Goal: Task Accomplishment & Management: Complete application form

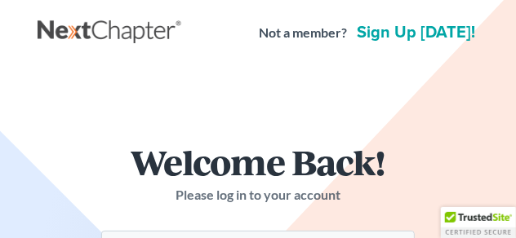
scroll to position [204, 0]
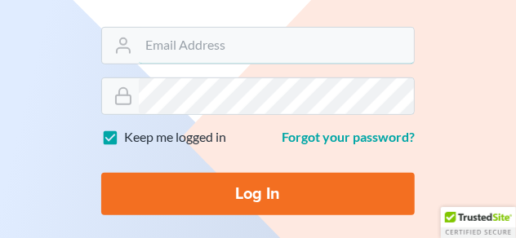
type input "[PERSON_NAME][EMAIL_ADDRESS][DOMAIN_NAME]"
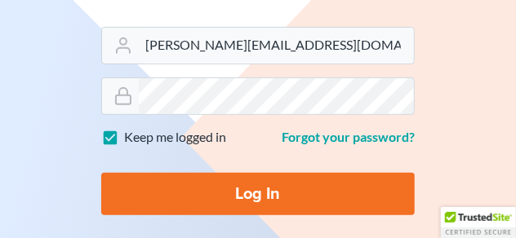
click at [231, 198] on input "Log In" at bounding box center [258, 194] width 314 height 42
type input "Thinking..."
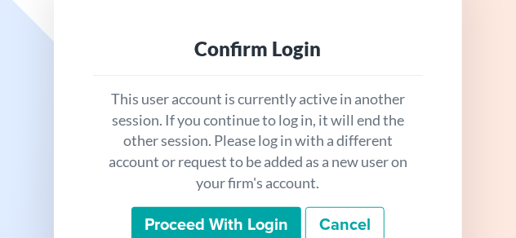
scroll to position [204, 0]
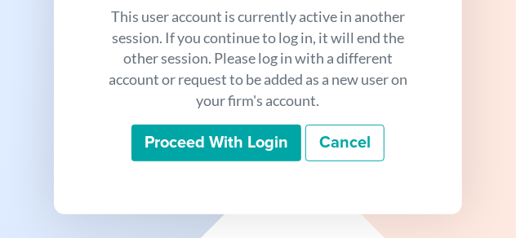
click at [195, 139] on input "Proceed with login" at bounding box center [216, 144] width 170 height 38
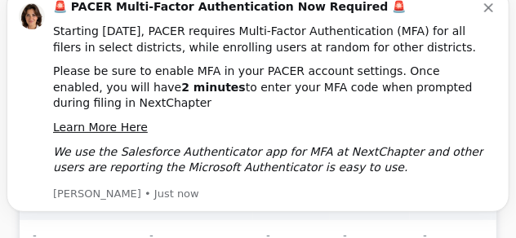
scroll to position [82, 0]
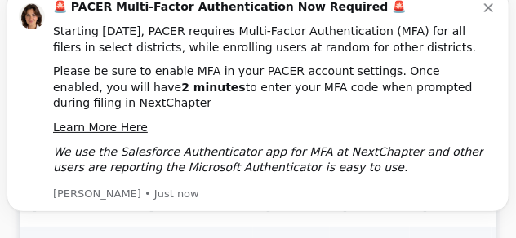
click at [484, 16] on div "🚨 PACER Multi-Factor Authentication Now Required 🚨" at bounding box center [268, 8] width 431 height 16
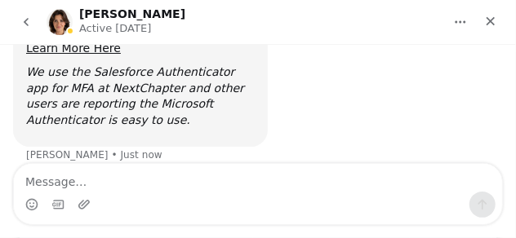
scroll to position [281, 0]
click at [489, 18] on icon "Close" at bounding box center [490, 21] width 13 height 13
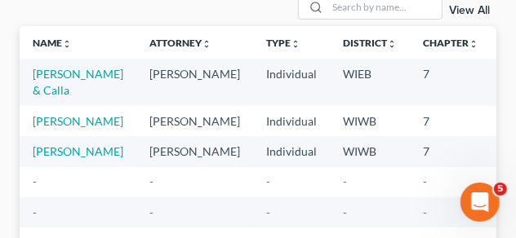
scroll to position [163, 0]
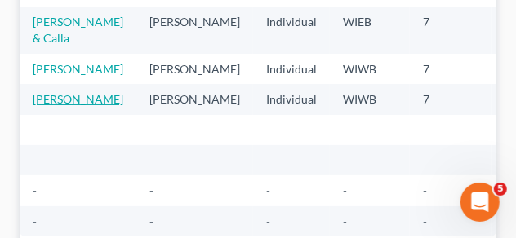
click at [52, 114] on td "[PERSON_NAME]" at bounding box center [78, 99] width 117 height 30
click at [45, 106] on link "[PERSON_NAME]" at bounding box center [78, 99] width 91 height 14
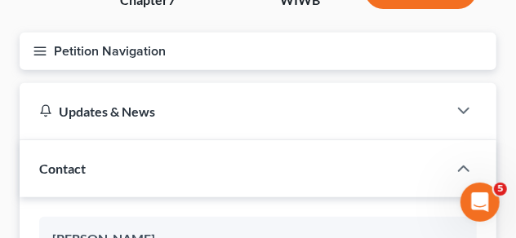
scroll to position [166, 0]
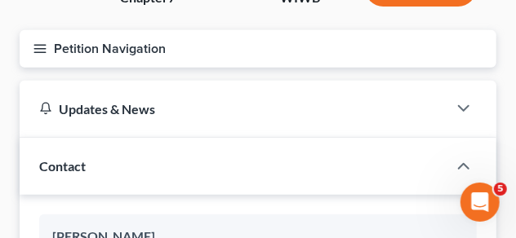
click at [49, 133] on div "Updates & News" at bounding box center [234, 109] width 428 height 56
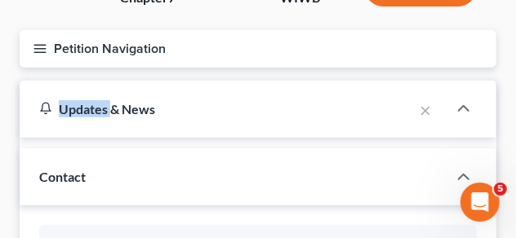
click at [49, 133] on div "Updates & News" at bounding box center [217, 109] width 394 height 56
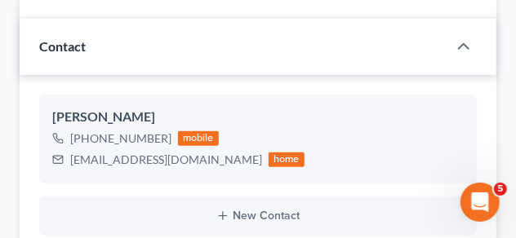
scroll to position [82, 0]
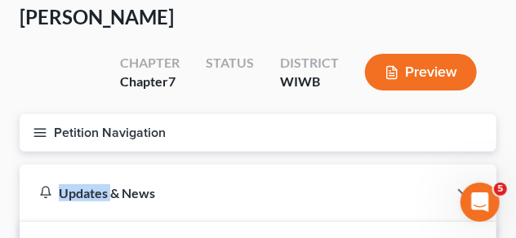
click at [96, 129] on button "Petition Navigation" at bounding box center [258, 133] width 477 height 38
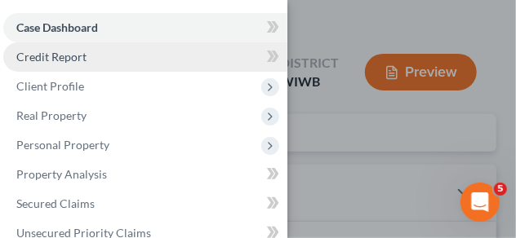
scroll to position [41, 0]
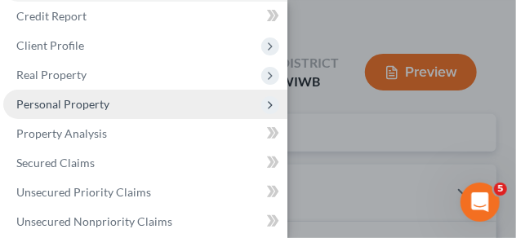
click at [78, 109] on span "Personal Property" at bounding box center [62, 104] width 93 height 14
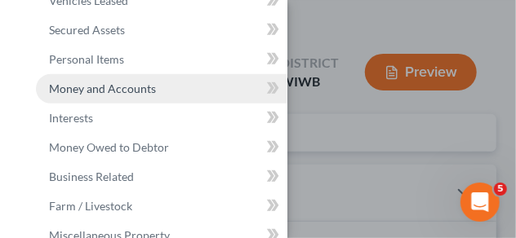
scroll to position [204, 0]
click at [144, 87] on span "Money and Accounts" at bounding box center [102, 88] width 107 height 14
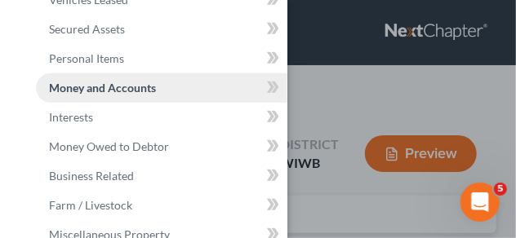
click at [144, 87] on span "Money and Accounts" at bounding box center [102, 88] width 107 height 14
click at [362, 100] on div "Case Dashboard Payments Invoices Payments Payments Credit Report Client Profile" at bounding box center [258, 119] width 516 height 238
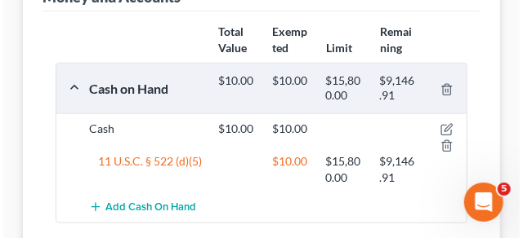
scroll to position [327, 0]
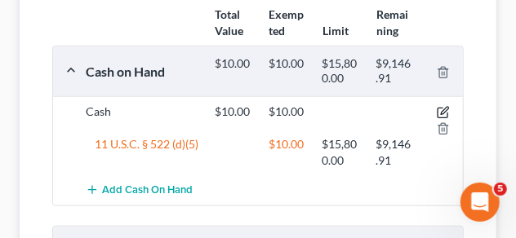
click at [444, 107] on icon "button" at bounding box center [443, 112] width 13 height 13
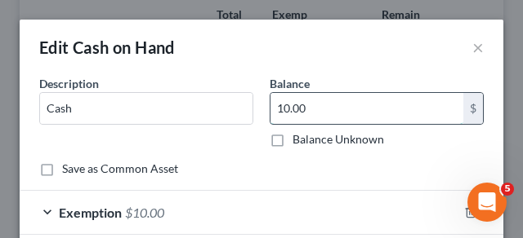
click at [287, 109] on input "10.00" at bounding box center [366, 108] width 193 height 31
type input "100.00"
click at [240, 149] on div "Description * Cash Balance 100.00 $ Balance Unknown Balance Undetermined 100.00…" at bounding box center [261, 118] width 460 height 86
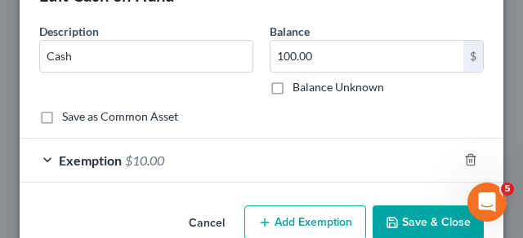
scroll to position [82, 0]
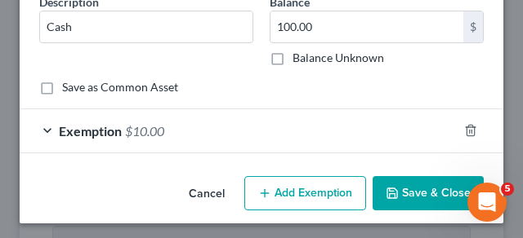
click at [141, 127] on span "$10.00" at bounding box center [144, 131] width 39 height 16
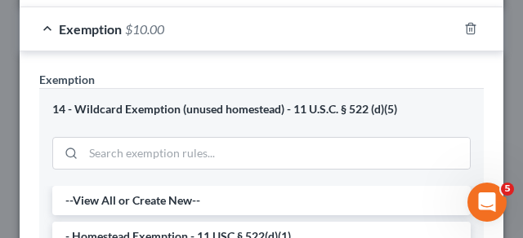
scroll to position [122, 0]
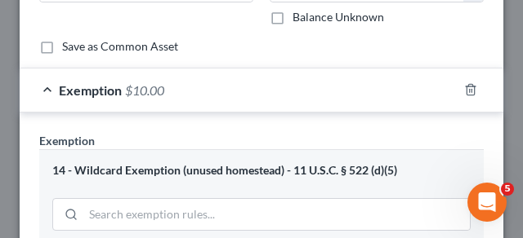
click at [147, 88] on span "$10.00" at bounding box center [144, 90] width 39 height 16
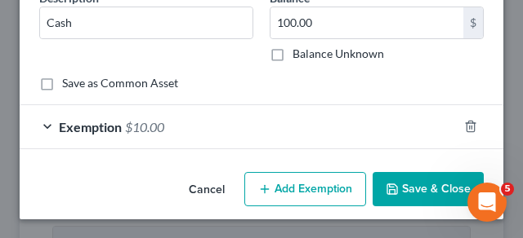
click at [137, 124] on span "$10.00" at bounding box center [144, 127] width 39 height 16
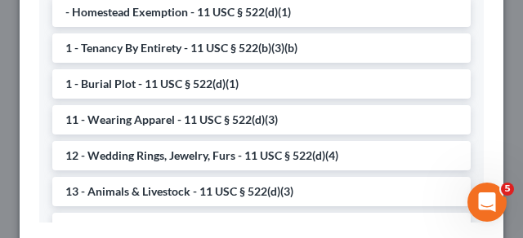
scroll to position [612, 0]
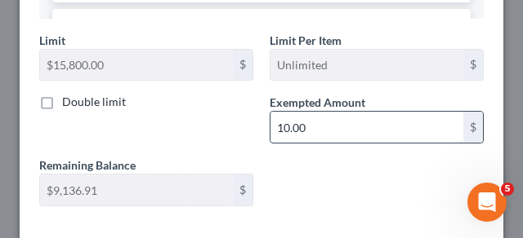
click at [312, 127] on input "10.00" at bounding box center [366, 127] width 193 height 31
type input "100.00"
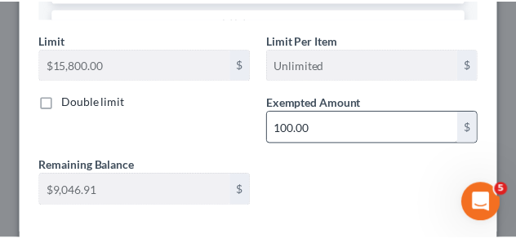
scroll to position [696, 0]
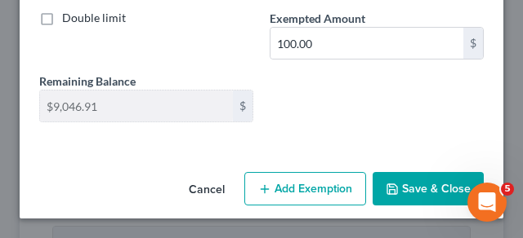
click at [394, 189] on button "Save & Close" at bounding box center [427, 189] width 111 height 34
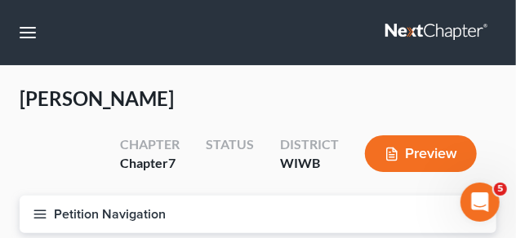
scroll to position [163, 0]
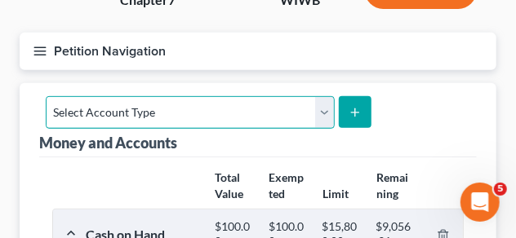
click at [321, 113] on select "Select Account Type Brokerage Cash on Hand Certificates of Deposit Checking Acc…" at bounding box center [190, 112] width 289 height 33
select select "savings"
click at [46, 96] on select "Select Account Type Brokerage Cash on Hand Certificates of Deposit Checking Acc…" at bounding box center [190, 112] width 289 height 33
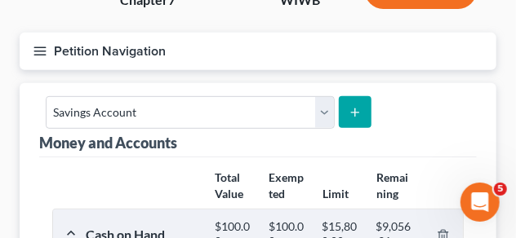
click at [352, 106] on icon "submit" at bounding box center [355, 112] width 13 height 13
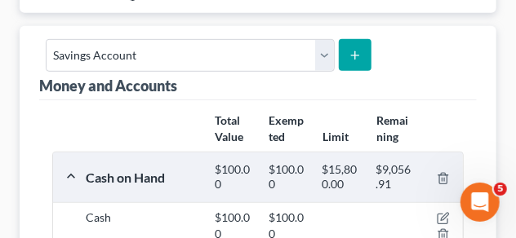
scroll to position [122, 0]
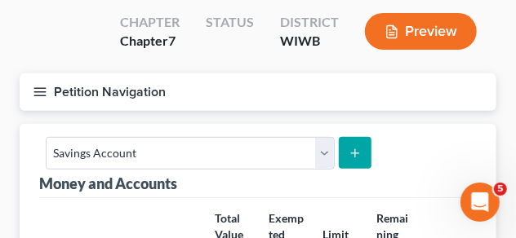
click at [349, 155] on icon "submit" at bounding box center [355, 153] width 13 height 13
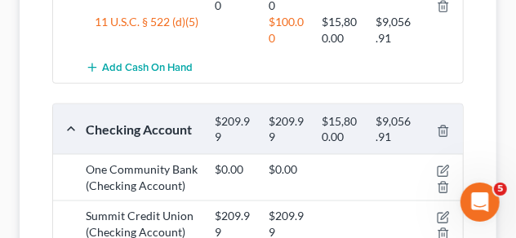
scroll to position [163, 0]
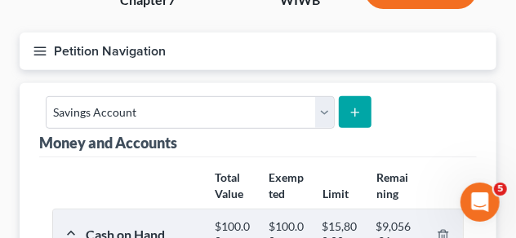
click at [349, 111] on icon "submit" at bounding box center [355, 112] width 13 height 13
click at [350, 113] on icon "submit" at bounding box center [355, 112] width 13 height 13
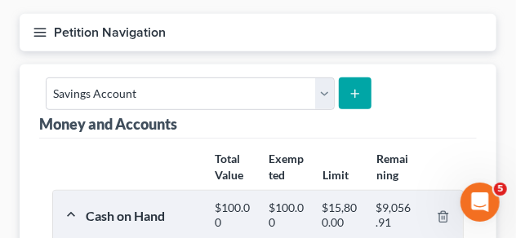
scroll to position [245, 0]
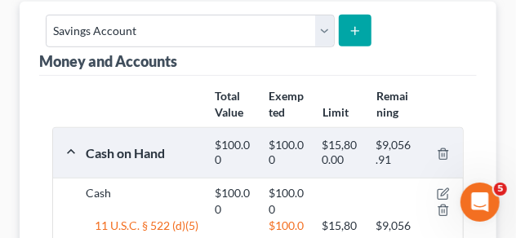
click at [361, 24] on button "submit" at bounding box center [355, 31] width 32 height 32
click at [355, 27] on icon "submit" at bounding box center [355, 30] width 13 height 13
click at [354, 24] on icon "submit" at bounding box center [355, 30] width 13 height 13
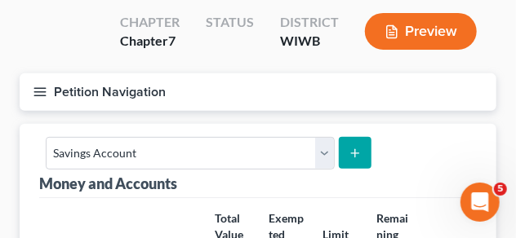
click at [412, 137] on div "Money and Accounts Select Account Type Brokerage Cash on Hand Certificates of D…" at bounding box center [258, 161] width 438 height 74
click at [341, 157] on button "submit" at bounding box center [355, 153] width 32 height 32
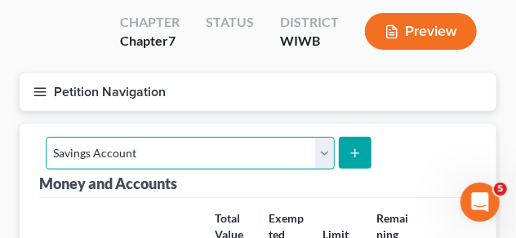
click at [317, 152] on select "Select Account Type Brokerage Cash on Hand Certificates of Deposit Checking Acc…" at bounding box center [190, 153] width 289 height 33
click at [46, 137] on select "Select Account Type Brokerage Cash on Hand Certificates of Deposit Checking Acc…" at bounding box center [190, 153] width 289 height 33
click at [219, 157] on select "Select Account Type Brokerage Cash on Hand Certificates of Deposit Checking Acc…" at bounding box center [190, 153] width 289 height 33
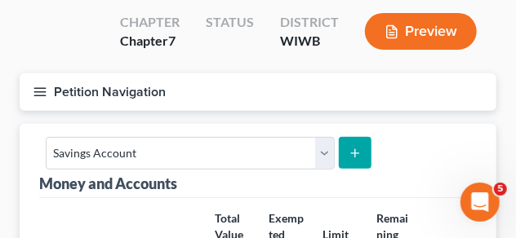
click at [353, 153] on icon "submit" at bounding box center [355, 153] width 13 height 13
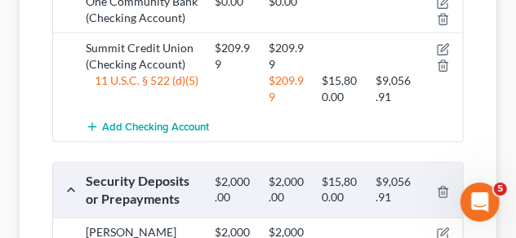
scroll to position [653, 0]
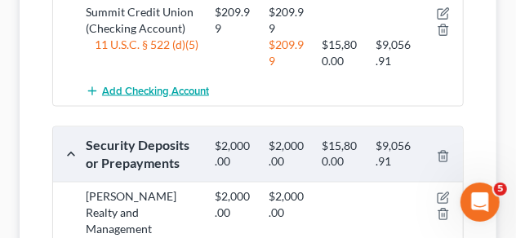
click at [156, 91] on span "Add Checking Account" at bounding box center [155, 91] width 107 height 13
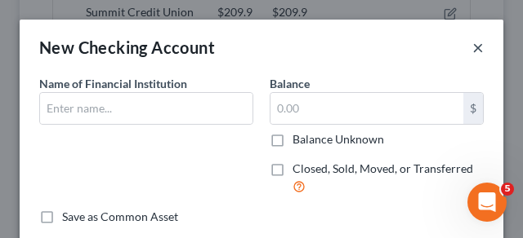
click at [473, 43] on button "×" at bounding box center [477, 48] width 11 height 20
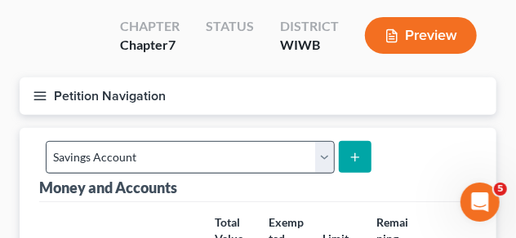
scroll to position [163, 0]
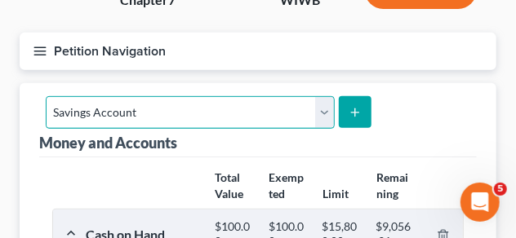
click at [241, 119] on select "Select Account Type Brokerage Cash on Hand Certificates of Deposit Checking Acc…" at bounding box center [190, 112] width 289 height 33
click at [46, 96] on select "Select Account Type Brokerage Cash on Hand Certificates of Deposit Checking Acc…" at bounding box center [190, 112] width 289 height 33
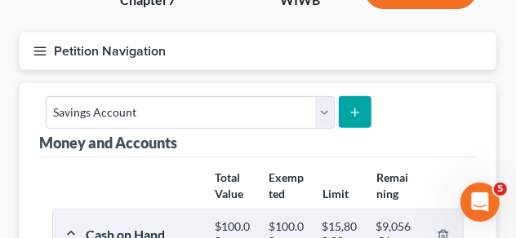
click at [358, 105] on button "submit" at bounding box center [355, 112] width 32 height 32
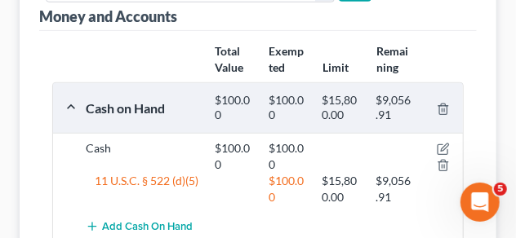
scroll to position [367, 0]
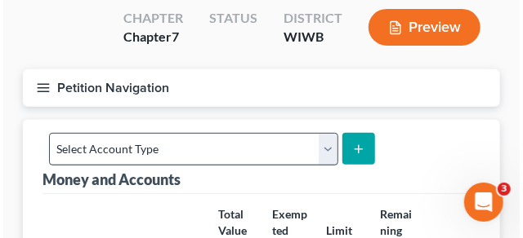
scroll to position [163, 0]
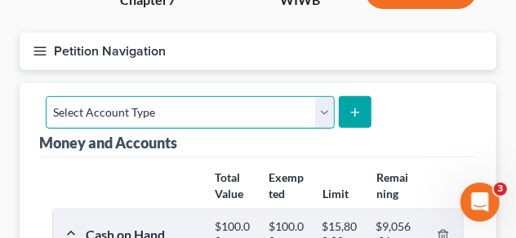
click at [319, 109] on select "Select Account Type Brokerage Cash on Hand Certificates of Deposit Checking Acc…" at bounding box center [190, 112] width 289 height 33
select select "savings"
click at [46, 96] on select "Select Account Type Brokerage Cash on Hand Certificates of Deposit Checking Acc…" at bounding box center [190, 112] width 289 height 33
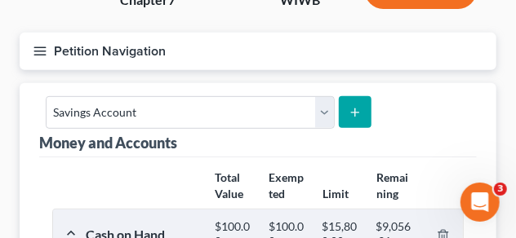
click at [356, 112] on icon "submit" at bounding box center [355, 112] width 13 height 13
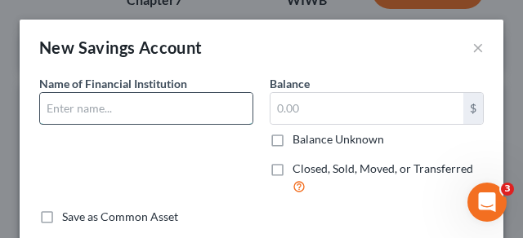
click at [158, 108] on input "text" at bounding box center [146, 108] width 212 height 31
type input "UW Credit Union"
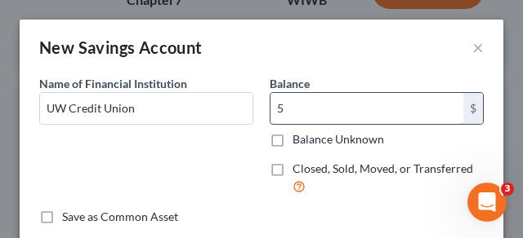
click at [323, 99] on input "5" at bounding box center [366, 108] width 193 height 31
type input "5.00"
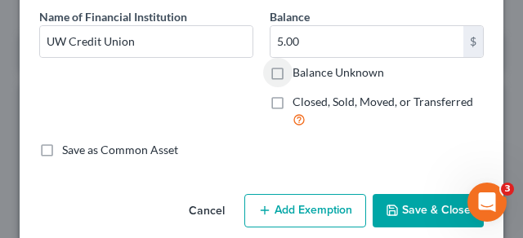
scroll to position [88, 0]
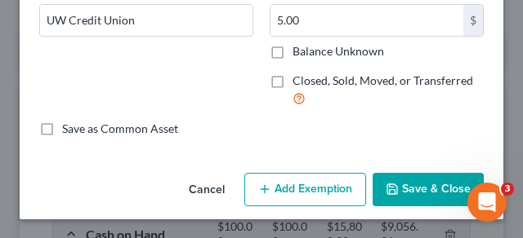
click at [278, 185] on button "Add Exemption" at bounding box center [305, 190] width 122 height 34
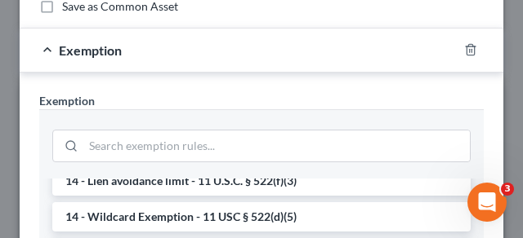
scroll to position [449, 0]
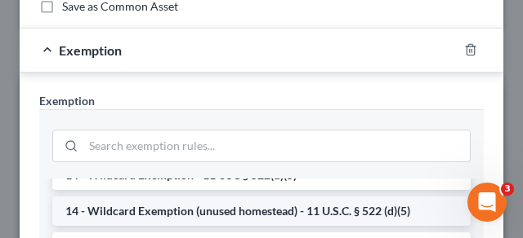
click at [256, 211] on li "14 - Wildcard Exemption (unused homestead) - 11 U.S.C. § 522 (d)(5)" at bounding box center [261, 211] width 418 height 29
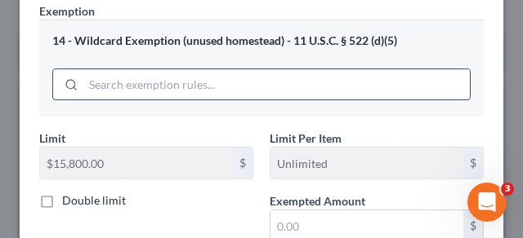
scroll to position [333, 0]
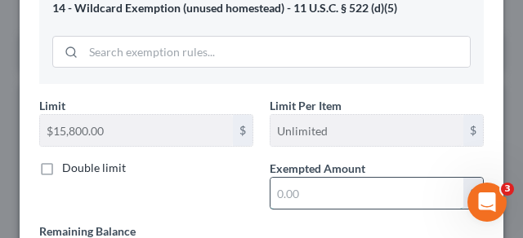
click at [309, 195] on input "text" at bounding box center [366, 193] width 193 height 31
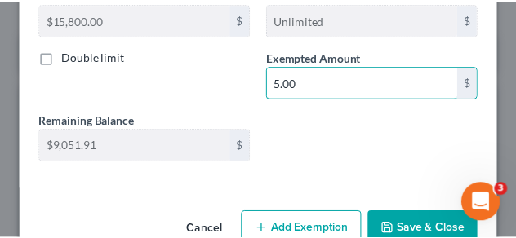
scroll to position [456, 0]
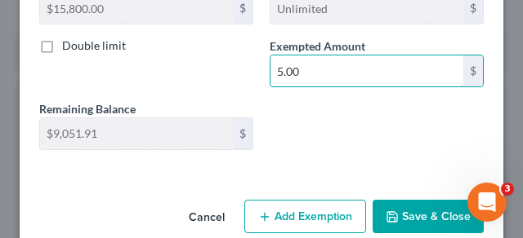
type input "5.00"
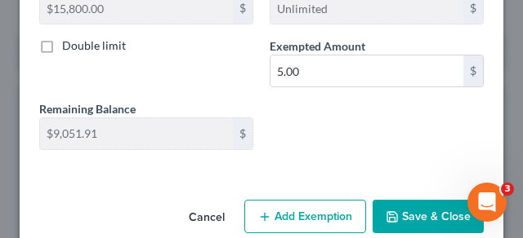
click at [417, 215] on button "Save & Close" at bounding box center [427, 217] width 111 height 34
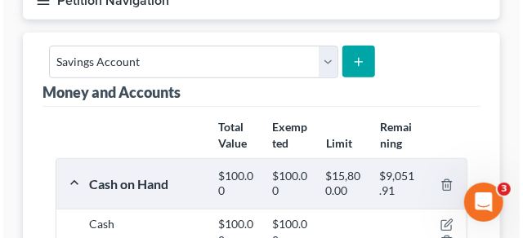
scroll to position [122, 0]
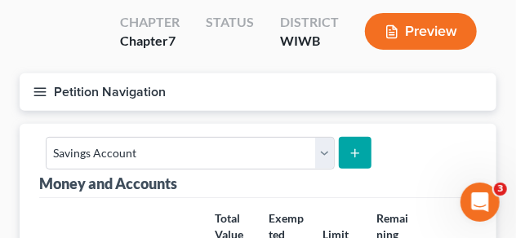
click at [427, 33] on button "Preview" at bounding box center [421, 31] width 112 height 37
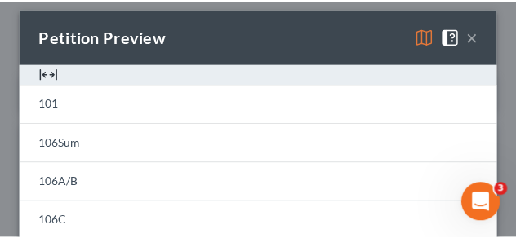
scroll to position [0, 0]
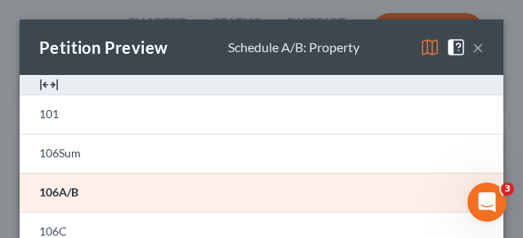
click at [477, 45] on button "×" at bounding box center [477, 48] width 11 height 20
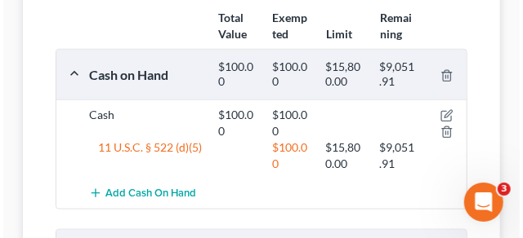
scroll to position [367, 0]
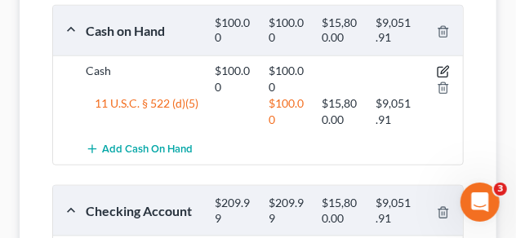
click at [442, 68] on icon "button" at bounding box center [443, 73] width 10 height 10
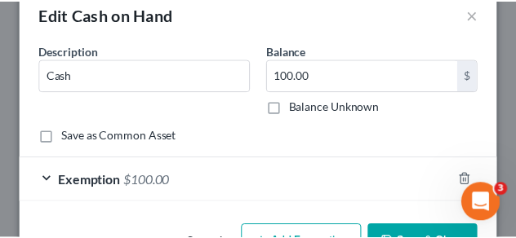
scroll to position [0, 0]
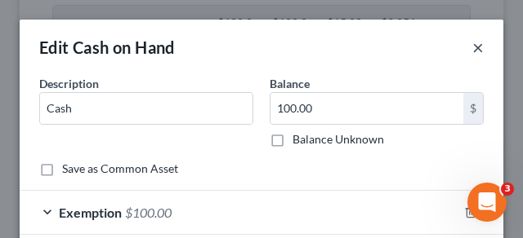
click at [472, 47] on button "×" at bounding box center [477, 48] width 11 height 20
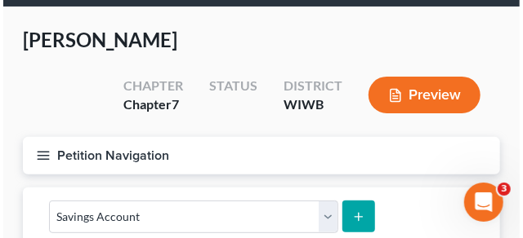
scroll to position [122, 0]
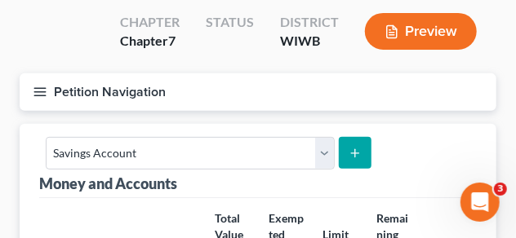
click at [388, 28] on icon "button" at bounding box center [392, 31] width 15 height 15
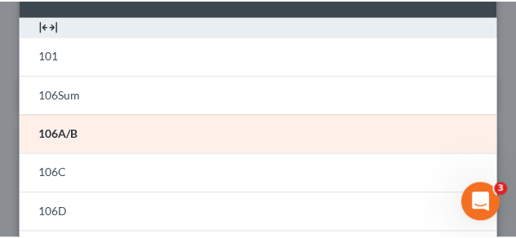
scroll to position [0, 0]
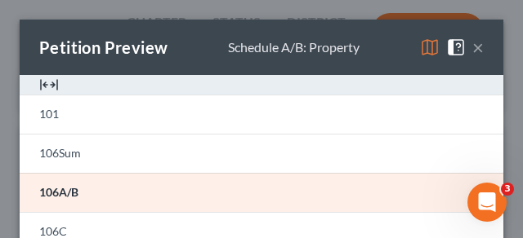
click at [96, 44] on div "Petition Preview" at bounding box center [103, 47] width 128 height 23
click at [472, 46] on button "×" at bounding box center [477, 48] width 11 height 20
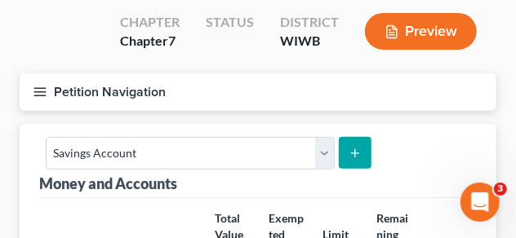
click at [45, 88] on line "button" at bounding box center [39, 88] width 11 height 0
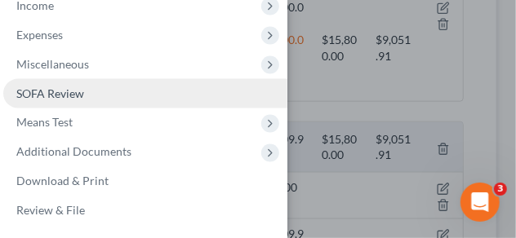
scroll to position [449, 0]
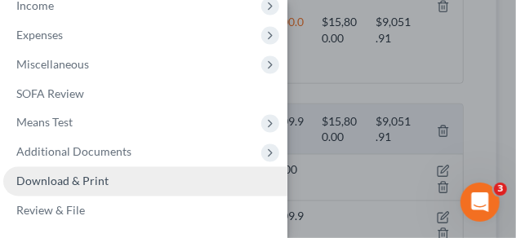
click at [78, 181] on span "Download & Print" at bounding box center [62, 182] width 92 height 14
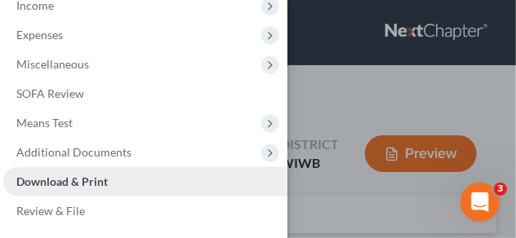
click at [91, 178] on span "Download & Print" at bounding box center [61, 182] width 91 height 14
click at [345, 98] on div "Case Dashboard Payments Invoices Payments Payments Credit Report Client Profile" at bounding box center [258, 119] width 516 height 238
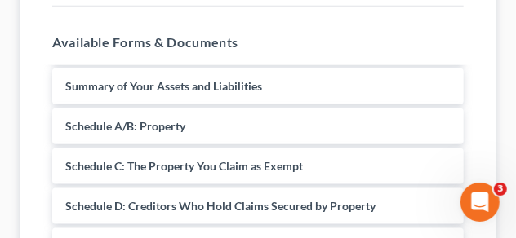
scroll to position [82, 0]
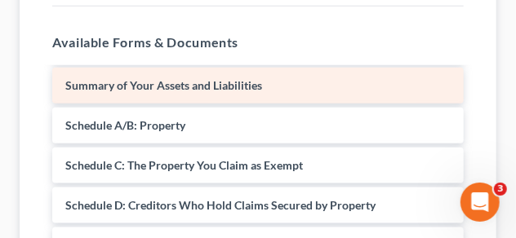
click at [155, 82] on span "Summary of Your Assets and Liabilities" at bounding box center [163, 85] width 197 height 14
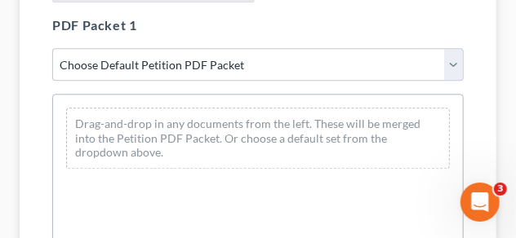
scroll to position [980, 0]
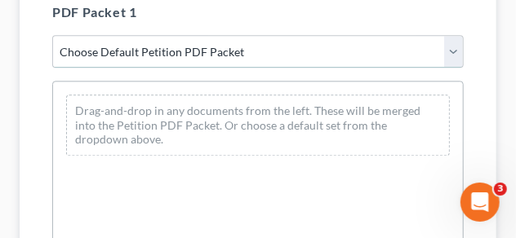
click at [451, 49] on select "Choose Default Petition PDF Packet Complete Bankruptcy Petition (all forms and …" at bounding box center [257, 51] width 411 height 33
select select "2"
click at [52, 35] on select "Choose Default Petition PDF Packet Complete Bankruptcy Petition (all forms and …" at bounding box center [257, 51] width 411 height 33
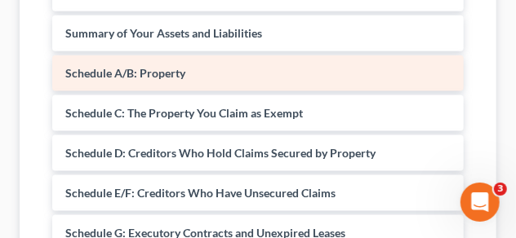
scroll to position [490, 0]
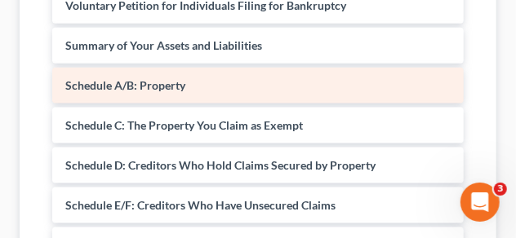
click at [131, 75] on div "Schedule A/B: Property" at bounding box center [257, 86] width 411 height 36
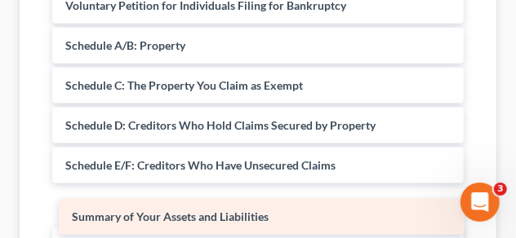
drag, startPoint x: 138, startPoint y: 40, endPoint x: 145, endPoint y: 212, distance: 172.4
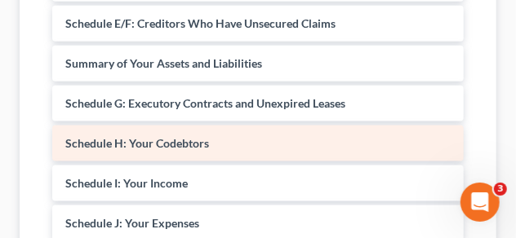
scroll to position [163, 0]
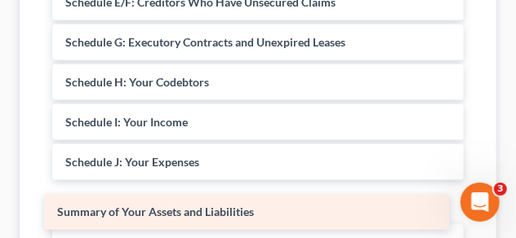
drag, startPoint x: 113, startPoint y: 38, endPoint x: 105, endPoint y: 207, distance: 170.0
click at [105, 207] on div "Summary of Your Assets and Liabilities Voluntary Petition for Individuals Filin…" at bounding box center [258, 190] width 438 height 732
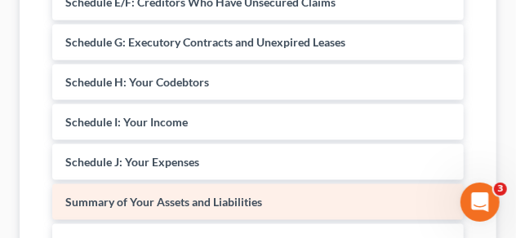
scroll to position [291, 0]
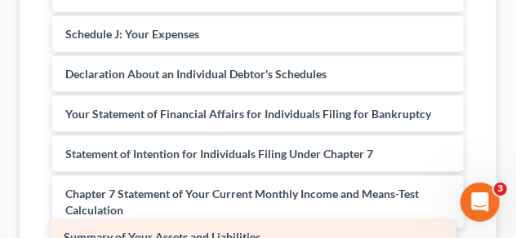
drag, startPoint x: 117, startPoint y: 66, endPoint x: 115, endPoint y: 231, distance: 164.9
click at [115, 231] on div "Summary of Your Assets and Liabilities Voluntary Petition for Individuals Filin…" at bounding box center [258, 62] width 438 height 732
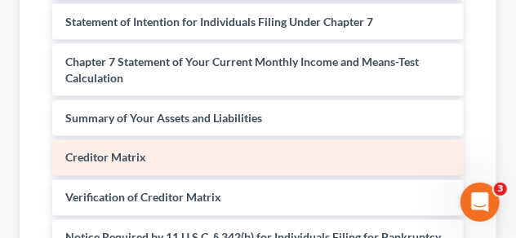
scroll to position [694, 0]
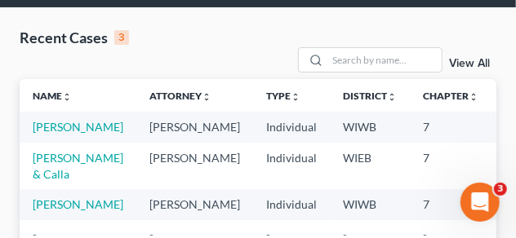
scroll to position [82, 0]
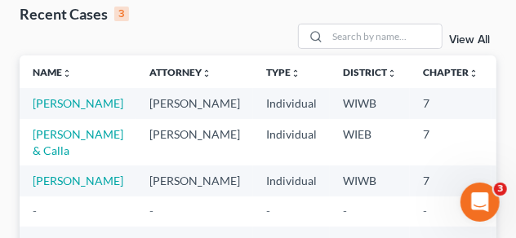
click at [49, 111] on td "[PERSON_NAME]" at bounding box center [78, 103] width 117 height 30
click at [55, 107] on link "[PERSON_NAME]" at bounding box center [78, 103] width 91 height 14
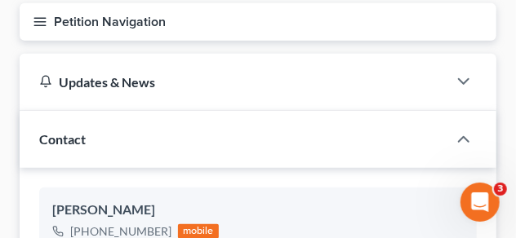
scroll to position [163, 0]
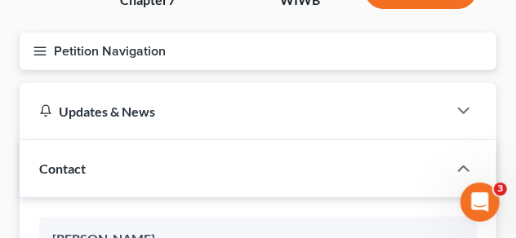
click at [41, 47] on icon "button" at bounding box center [40, 51] width 15 height 15
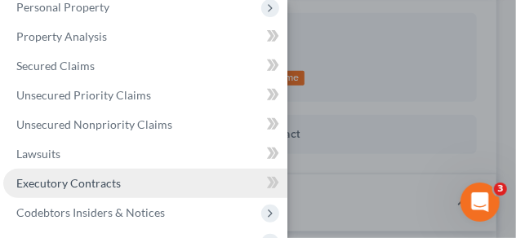
scroll to position [48, 0]
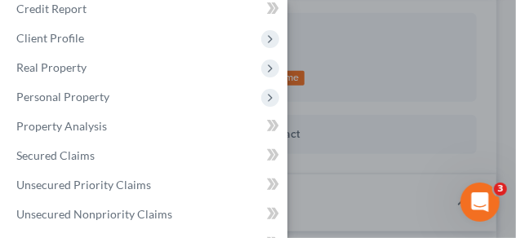
click at [337, 77] on div "Case Dashboard Payments Invoices Payments Payments Credit Report Client Profile" at bounding box center [258, 119] width 516 height 238
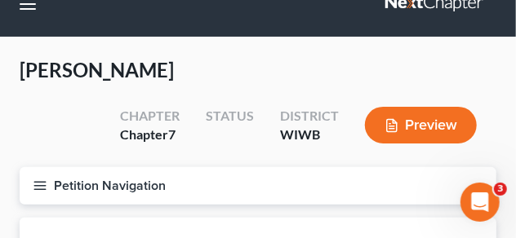
scroll to position [41, 0]
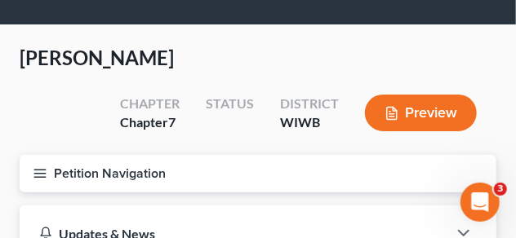
click at [47, 176] on button "Petition Navigation" at bounding box center [258, 174] width 477 height 38
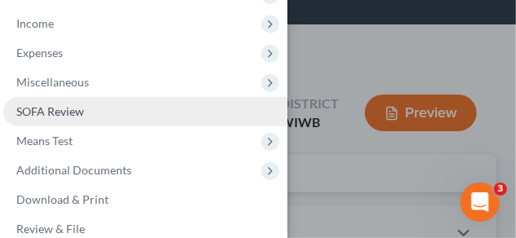
scroll to position [375, 0]
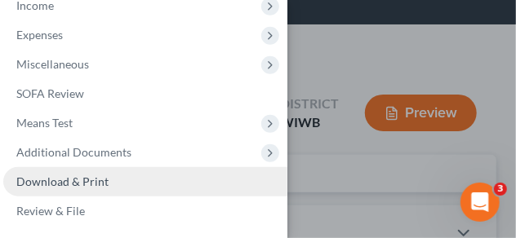
click at [82, 179] on span "Download & Print" at bounding box center [62, 182] width 92 height 14
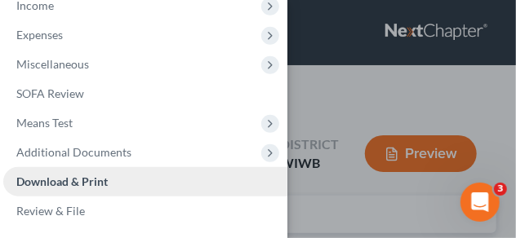
click at [86, 178] on span "Download & Print" at bounding box center [61, 182] width 91 height 14
click at [337, 99] on div "Case Dashboard Payments Invoices Payments Payments Credit Report Client Profile" at bounding box center [258, 119] width 516 height 238
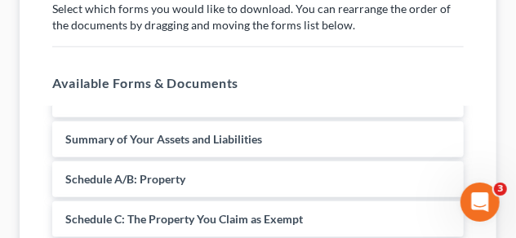
scroll to position [82, 0]
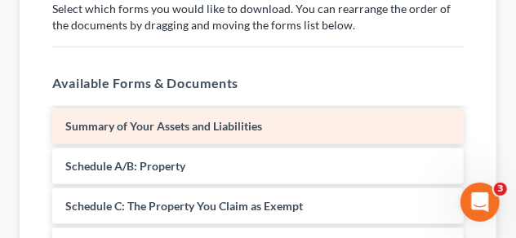
click at [153, 123] on span "Summary of Your Assets and Liabilities" at bounding box center [163, 126] width 197 height 14
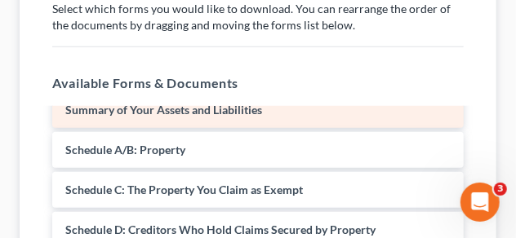
click at [157, 111] on span "Summary of Your Assets and Liabilities" at bounding box center [163, 110] width 197 height 14
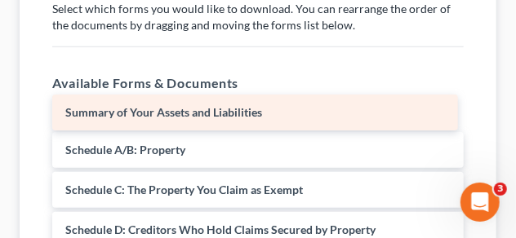
scroll to position [58, 0]
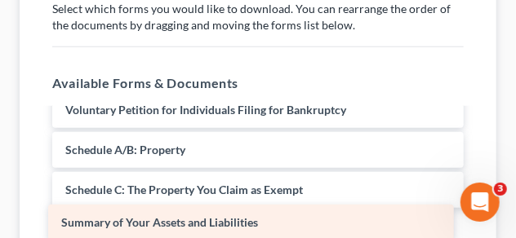
drag, startPoint x: 157, startPoint y: 111, endPoint x: 153, endPoint y: 225, distance: 113.6
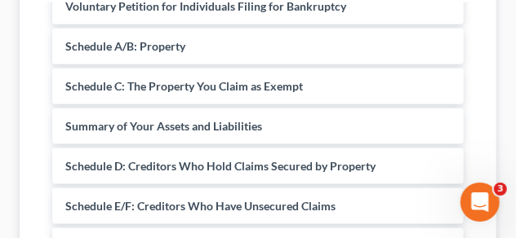
scroll to position [531, 0]
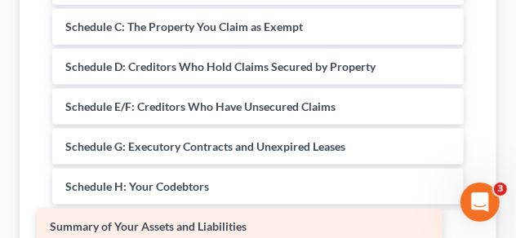
drag, startPoint x: 162, startPoint y: 63, endPoint x: 147, endPoint y: 224, distance: 161.6
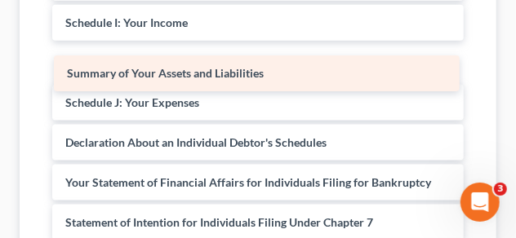
scroll to position [491, 0]
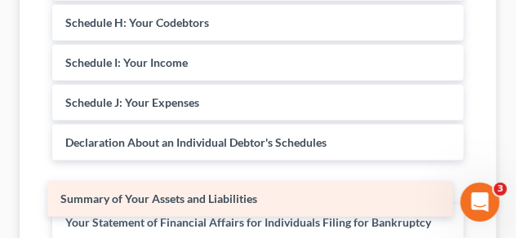
drag, startPoint x: 190, startPoint y: 20, endPoint x: 185, endPoint y: 198, distance: 177.2
click at [185, 198] on div "Summary of Your Assets and Liabilities Installments Fee Sheets Voluntary Petiti…" at bounding box center [258, 111] width 438 height 772
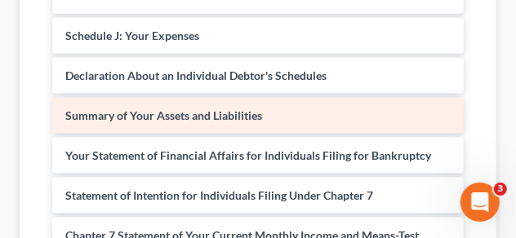
scroll to position [331, 0]
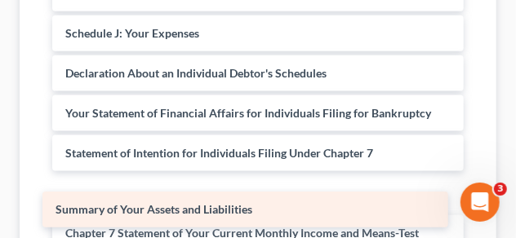
drag, startPoint x: 158, startPoint y: 112, endPoint x: 148, endPoint y: 209, distance: 97.6
click at [148, 209] on div "Summary of Your Assets and Liabilities Installments Fee Sheets Voluntary Petiti…" at bounding box center [258, 41] width 438 height 772
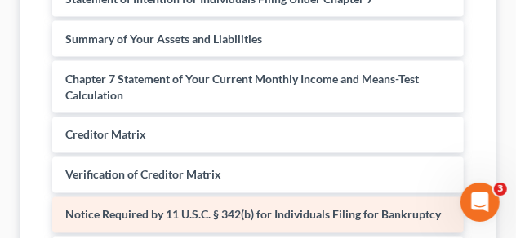
scroll to position [654, 0]
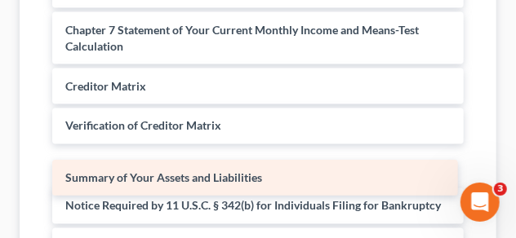
drag, startPoint x: 177, startPoint y: 25, endPoint x: 177, endPoint y: 174, distance: 148.6
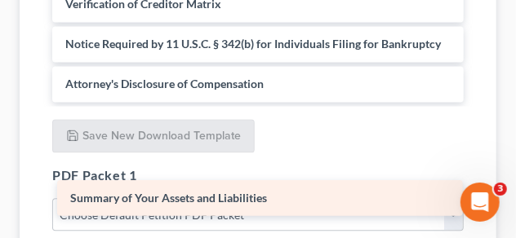
scroll to position [776, 0]
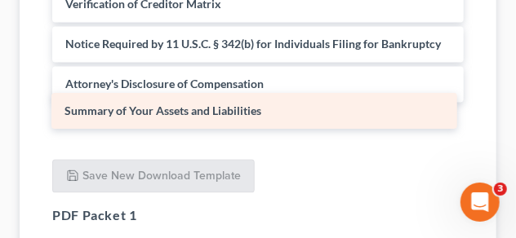
drag, startPoint x: 168, startPoint y: 42, endPoint x: 167, endPoint y: 109, distance: 67.8
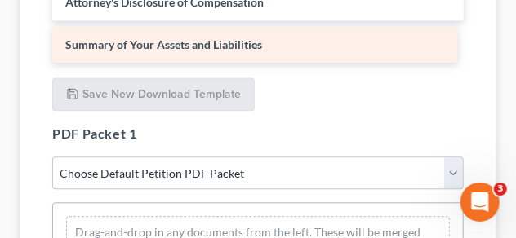
scroll to position [898, 0]
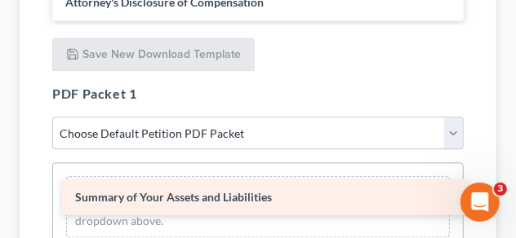
drag, startPoint x: 190, startPoint y: 39, endPoint x: 200, endPoint y: 195, distance: 156.2
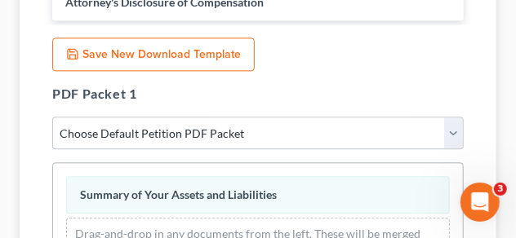
scroll to position [980, 0]
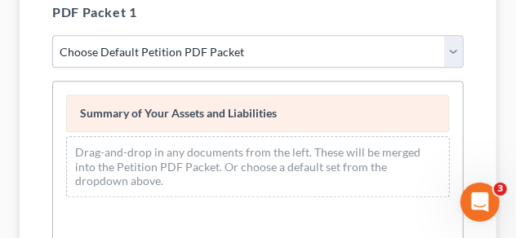
click at [229, 109] on div "Summary of Your Assets and Liabilities Drag-and-drop in any documents from the …" at bounding box center [258, 146] width 410 height 129
click at [229, 109] on span "Summary of Your Assets and Liabilities" at bounding box center [178, 113] width 197 height 14
click at [229, 110] on span "Summary of Your Assets and Liabilities" at bounding box center [178, 113] width 197 height 14
click at [229, 109] on div "Summary of Your Assets and Liabilities Drag-and-drop in any documents from the …" at bounding box center [258, 146] width 410 height 129
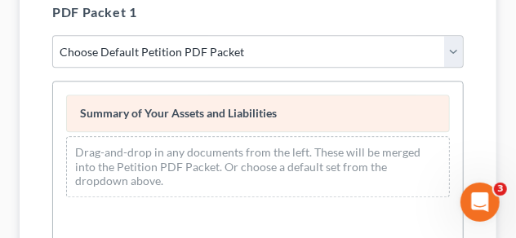
click at [229, 109] on span "Summary of Your Assets and Liabilities" at bounding box center [178, 113] width 197 height 14
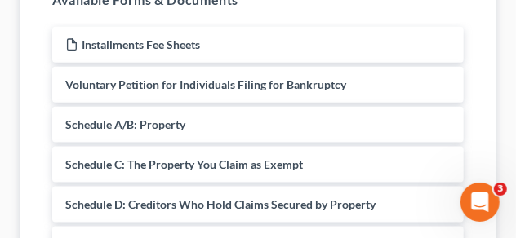
scroll to position [449, 0]
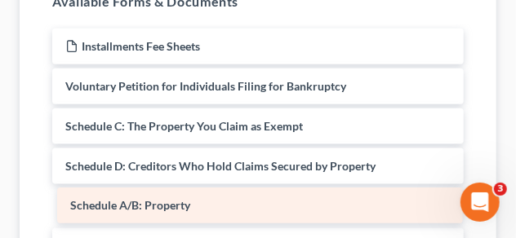
drag, startPoint x: 144, startPoint y: 122, endPoint x: 149, endPoint y: 202, distance: 80.2
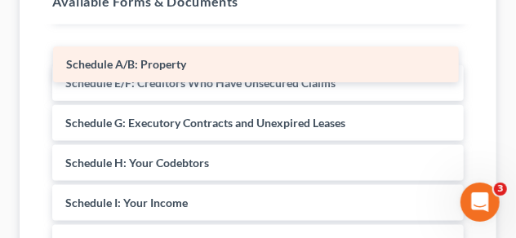
scroll to position [123, 0]
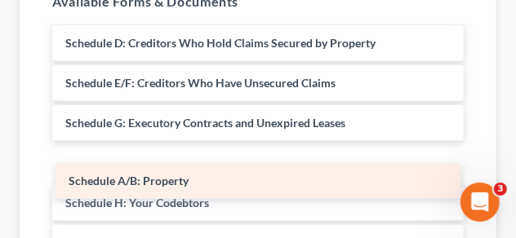
drag, startPoint x: 153, startPoint y: 40, endPoint x: 155, endPoint y: 173, distance: 133.1
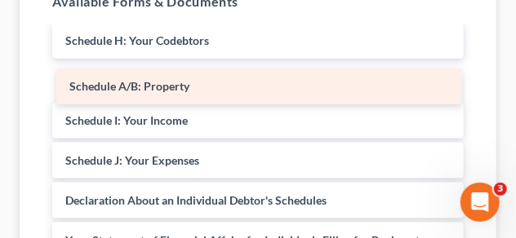
scroll to position [206, 0]
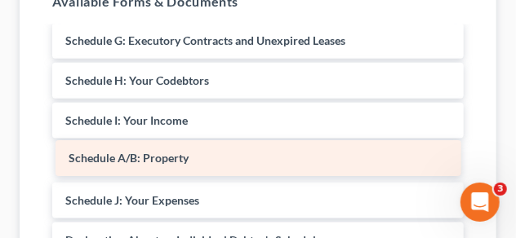
drag, startPoint x: 149, startPoint y: 39, endPoint x: 153, endPoint y: 158, distance: 118.4
click at [153, 158] on div "Schedule A/B: Property Installments Fee Sheets Voluntary Petition for Individua…" at bounding box center [258, 189] width 438 height 732
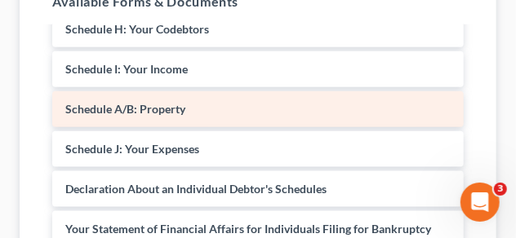
scroll to position [291, 0]
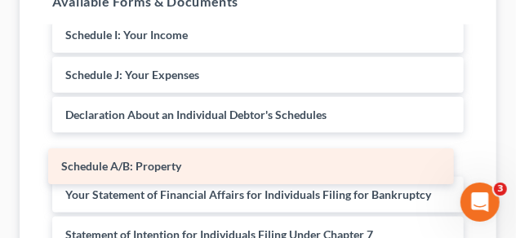
drag, startPoint x: 171, startPoint y: 69, endPoint x: 168, endPoint y: 159, distance: 89.9
click at [168, 159] on div "Schedule A/B: Property Installments Fee Sheets Voluntary Petition for Individua…" at bounding box center [258, 103] width 438 height 732
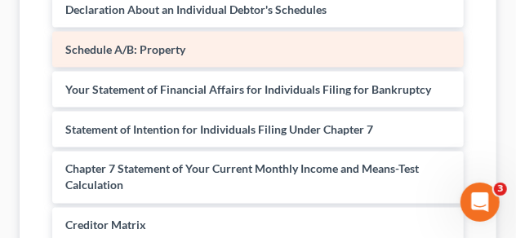
scroll to position [210, 0]
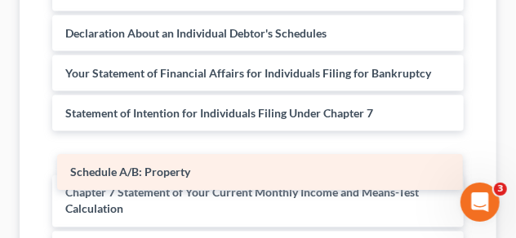
drag, startPoint x: 166, startPoint y: 69, endPoint x: 171, endPoint y: 169, distance: 99.7
click at [171, 169] on div "Schedule A/B: Property Installments Fee Sheets Voluntary Petition for Individua…" at bounding box center [258, 21] width 438 height 732
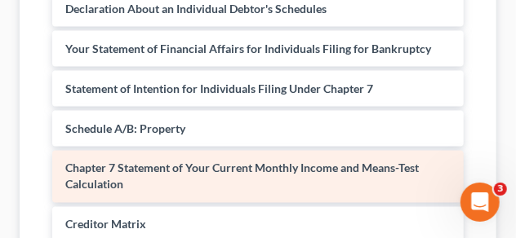
scroll to position [291, 0]
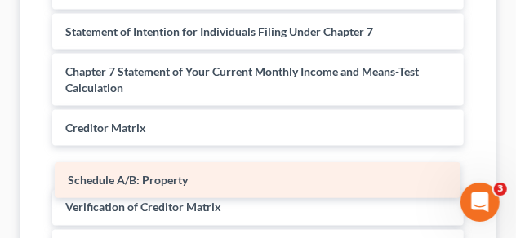
drag, startPoint x: 167, startPoint y: 68, endPoint x: 171, endPoint y: 176, distance: 107.8
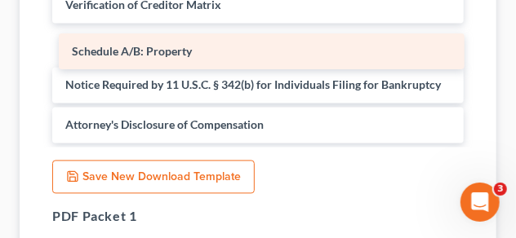
scroll to position [736, 0]
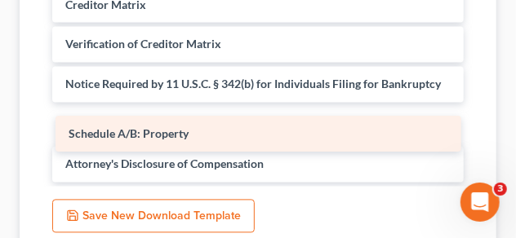
drag, startPoint x: 162, startPoint y: 5, endPoint x: 165, endPoint y: 135, distance: 129.9
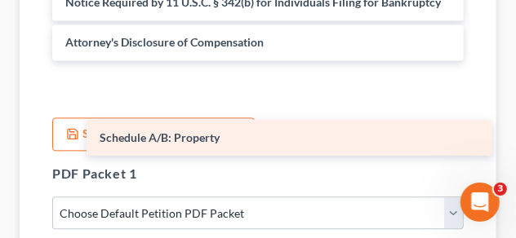
scroll to position [858, 0]
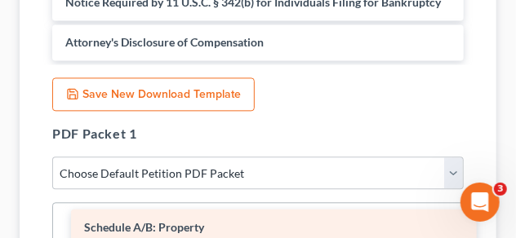
drag, startPoint x: 162, startPoint y: 2, endPoint x: 180, endPoint y: 226, distance: 225.2
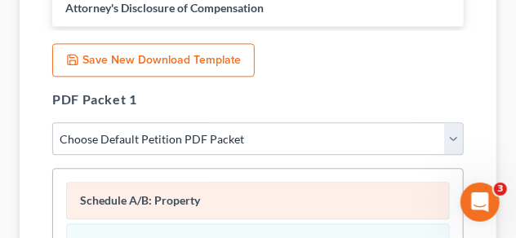
scroll to position [940, 0]
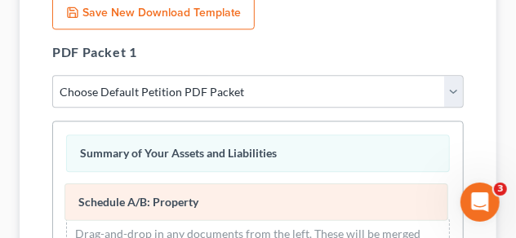
drag, startPoint x: 202, startPoint y: 153, endPoint x: 200, endPoint y: 202, distance: 49.8
click at [200, 202] on div "Schedule A/B: Property Schedule A/B: Property Summary of Your Assets and Liabil…" at bounding box center [258, 207] width 410 height 171
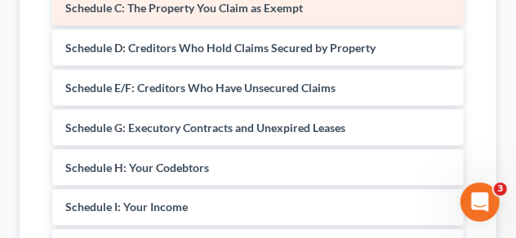
scroll to position [0, 0]
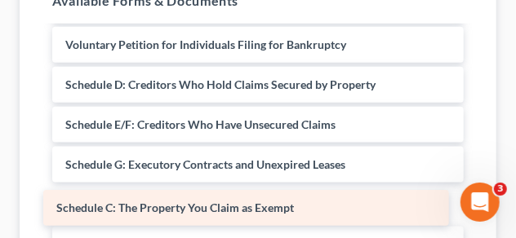
drag, startPoint x: 158, startPoint y: 83, endPoint x: 149, endPoint y: 207, distance: 124.4
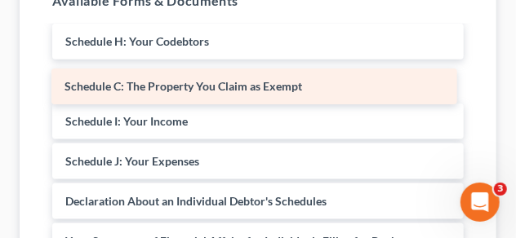
scroll to position [164, 0]
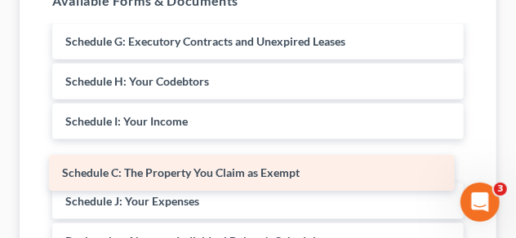
drag, startPoint x: 167, startPoint y: 40, endPoint x: 164, endPoint y: 172, distance: 132.3
click at [164, 172] on div "Schedule C: The Property You Claim as Exempt Installments Fee Sheets Voluntary …" at bounding box center [258, 210] width 438 height 692
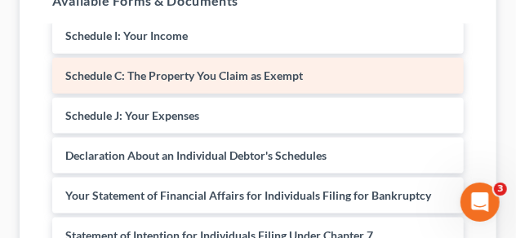
scroll to position [251, 0]
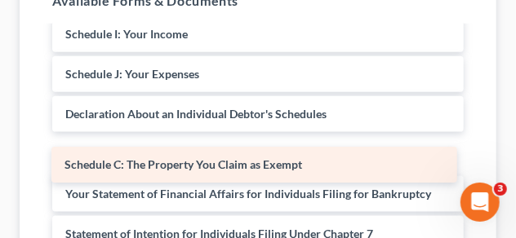
drag, startPoint x: 169, startPoint y: 70, endPoint x: 168, endPoint y: 162, distance: 91.4
click at [168, 162] on div "Schedule C: The Property You Claim as Exempt Installments Fee Sheets Voluntary …" at bounding box center [258, 122] width 438 height 692
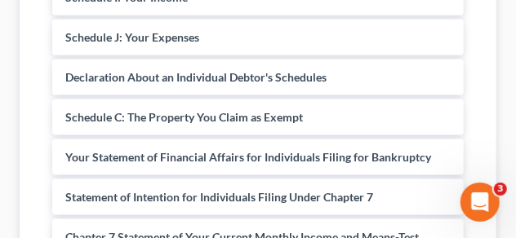
scroll to position [572, 0]
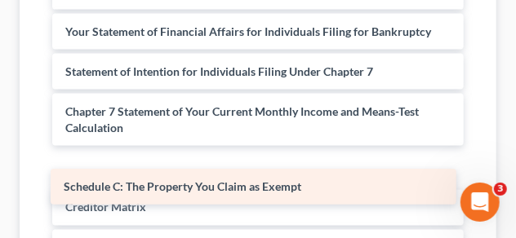
drag, startPoint x: 191, startPoint y: 29, endPoint x: 189, endPoint y: 185, distance: 155.9
click at [189, 185] on div "Schedule C: The Property You Claim as Exempt Installments Fee Sheets Voluntary …" at bounding box center [258, 0] width 438 height 692
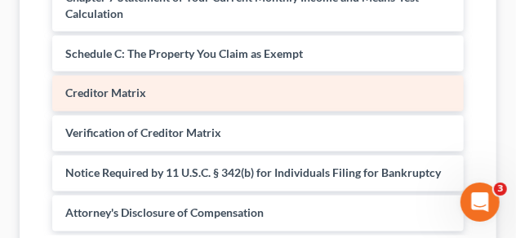
scroll to position [695, 0]
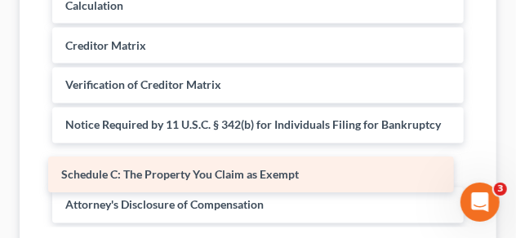
drag, startPoint x: 189, startPoint y: 47, endPoint x: 185, endPoint y: 176, distance: 129.1
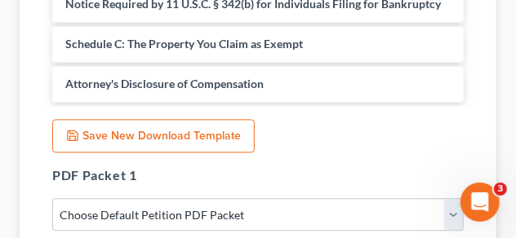
scroll to position [817, 0]
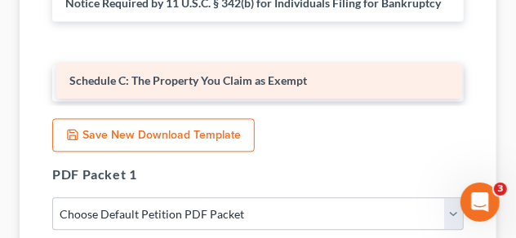
drag, startPoint x: 170, startPoint y: 37, endPoint x: 174, endPoint y: 75, distance: 38.6
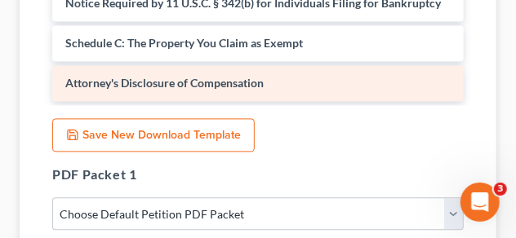
click at [174, 83] on span "Attorney's Disclosure of Compensation" at bounding box center [164, 83] width 198 height 14
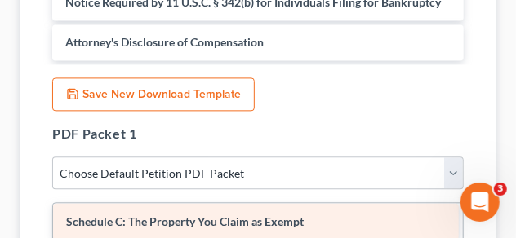
drag, startPoint x: 171, startPoint y: 2, endPoint x: 171, endPoint y: 223, distance: 220.4
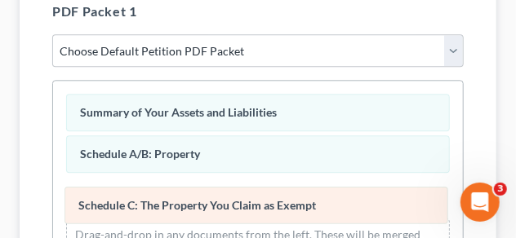
drag, startPoint x: 187, startPoint y: 108, endPoint x: 185, endPoint y: 200, distance: 92.3
click at [185, 200] on div "Schedule C: The Property You Claim as Exempt Schedule C: The Property You Claim…" at bounding box center [258, 187] width 410 height 212
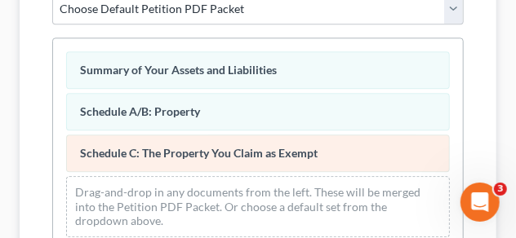
scroll to position [940, 0]
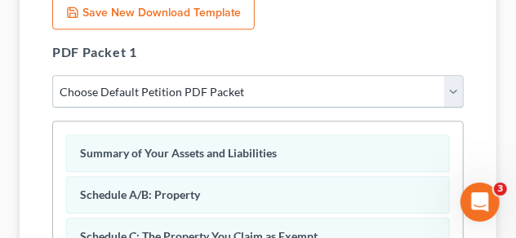
click at [302, 93] on select "Choose Default Petition PDF Packet Complete Bankruptcy Petition (all forms and …" at bounding box center [257, 91] width 411 height 33
select select "2"
click at [52, 75] on select "Choose Default Petition PDF Packet Complete Bankruptcy Petition (all forms and …" at bounding box center [257, 91] width 411 height 33
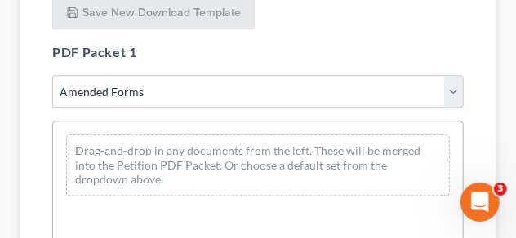
click at [212, 158] on div "Drag-and-drop in any documents from the left. These will be merged into the Pet…" at bounding box center [258, 165] width 384 height 61
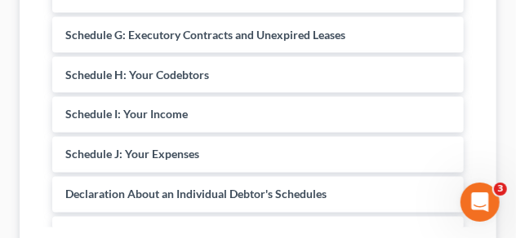
scroll to position [0, 0]
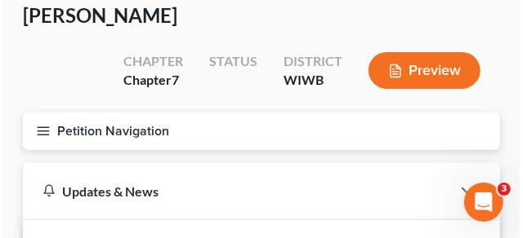
scroll to position [41, 0]
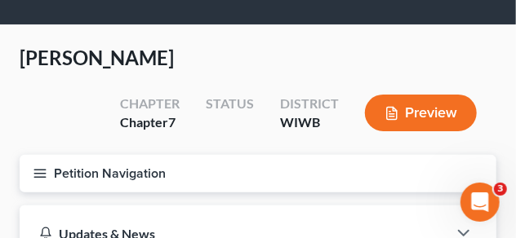
click at [36, 173] on icon "button" at bounding box center [40, 174] width 15 height 15
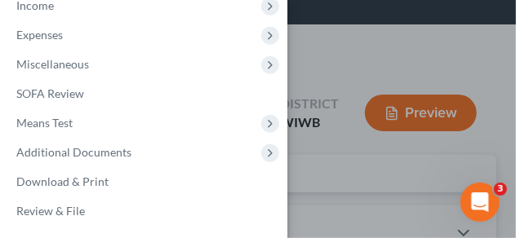
click at [428, 113] on div "Case Dashboard Payments Invoices Payments Payments Credit Report Client Profile" at bounding box center [258, 119] width 516 height 238
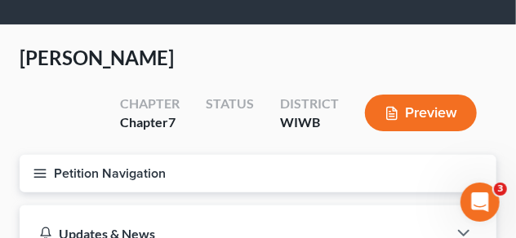
click at [428, 113] on button "Preview" at bounding box center [421, 113] width 112 height 37
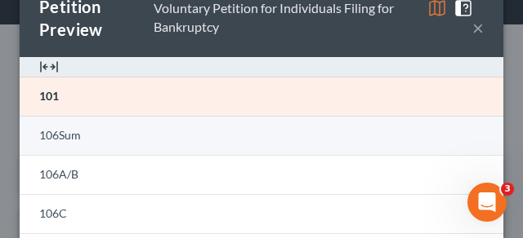
click at [78, 135] on span "106Sum" at bounding box center [60, 135] width 42 height 14
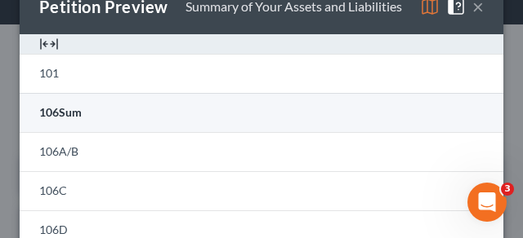
click at [81, 116] on span "106Sum" at bounding box center [60, 112] width 42 height 14
click at [78, 111] on span "106Sum" at bounding box center [60, 112] width 42 height 14
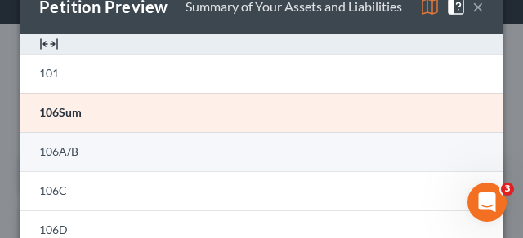
click at [49, 160] on link "106A/B" at bounding box center [261, 151] width 483 height 39
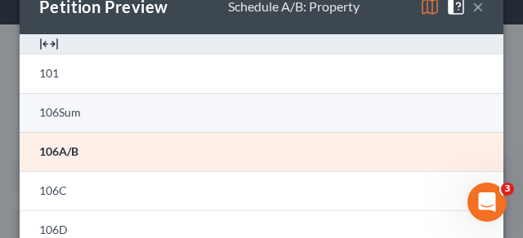
click at [92, 110] on link "106Sum" at bounding box center [261, 112] width 483 height 39
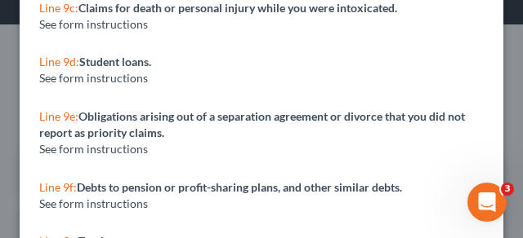
scroll to position [2293, 0]
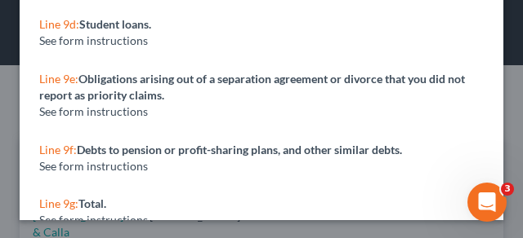
scroll to position [358, 0]
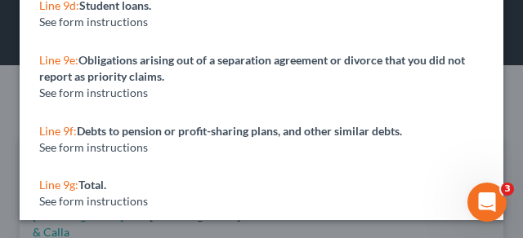
click at [219, 154] on div "Line 9f: Debts to pension or profit-sharing plans, and other similar debts. See…" at bounding box center [261, 139] width 483 height 55
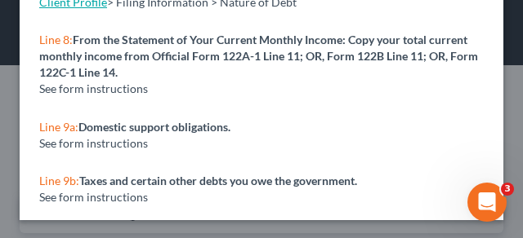
scroll to position [73, 0]
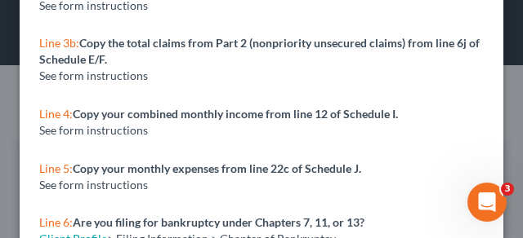
scroll to position [1967, 0]
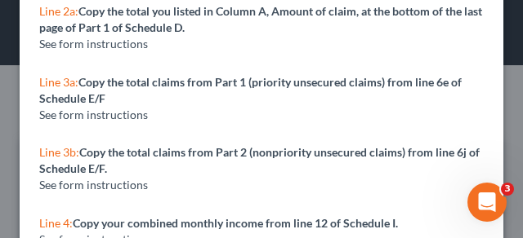
drag, startPoint x: 270, startPoint y: 51, endPoint x: 261, endPoint y: 51, distance: 9.0
click at [270, 50] on div "See form instructions" at bounding box center [261, 44] width 444 height 16
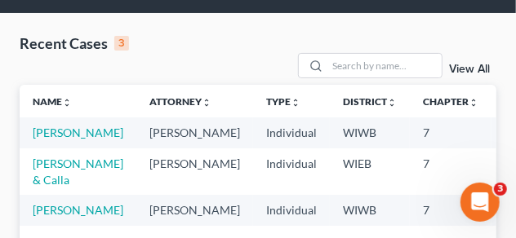
scroll to position [82, 0]
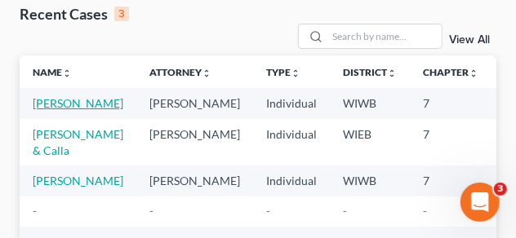
click at [52, 109] on link "[PERSON_NAME]" at bounding box center [78, 103] width 91 height 14
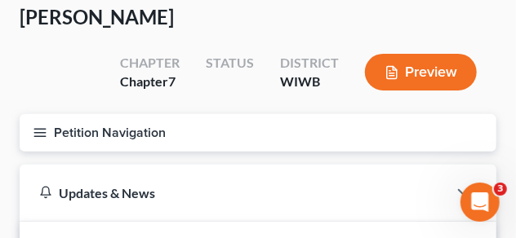
click at [37, 132] on icon "button" at bounding box center [40, 133] width 15 height 15
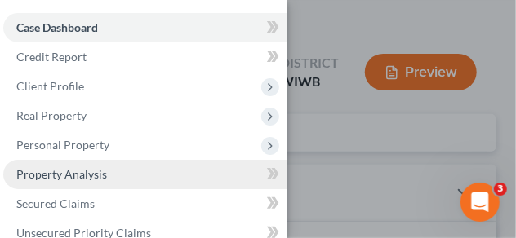
scroll to position [82, 0]
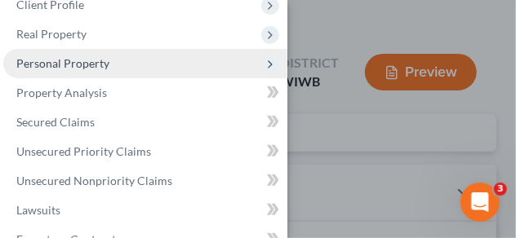
click at [91, 58] on span "Personal Property" at bounding box center [62, 63] width 93 height 14
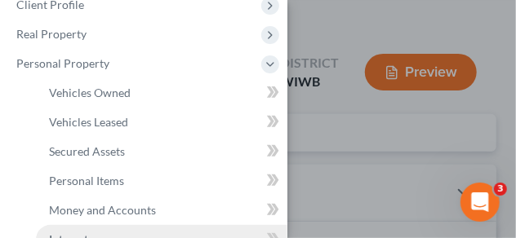
scroll to position [163, 0]
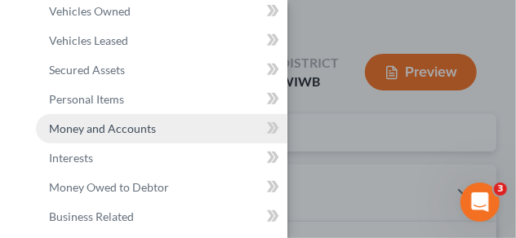
click at [131, 130] on span "Money and Accounts" at bounding box center [102, 129] width 107 height 14
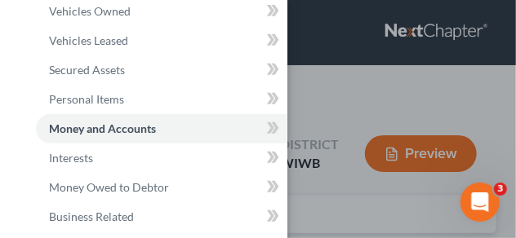
click at [380, 99] on div "Case Dashboard Payments Invoices Payments Payments Credit Report Client Profile" at bounding box center [258, 119] width 516 height 238
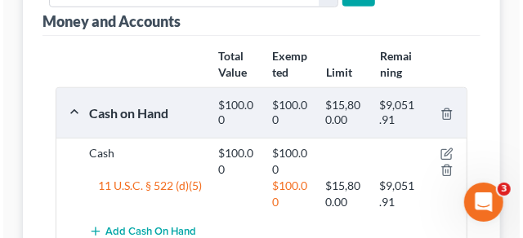
scroll to position [286, 0]
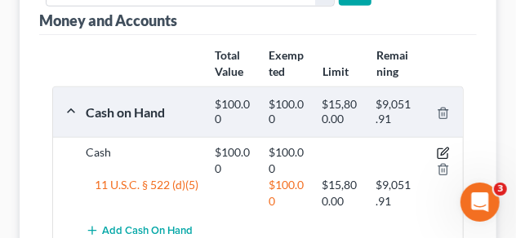
click at [443, 149] on icon "button" at bounding box center [443, 153] width 13 height 13
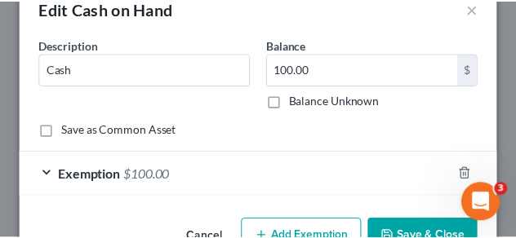
scroll to position [0, 0]
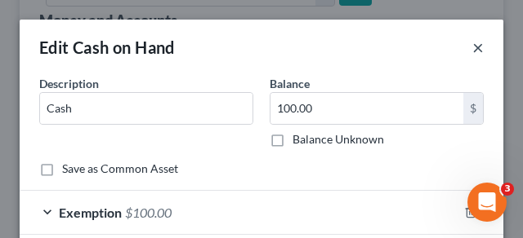
click at [474, 47] on button "×" at bounding box center [477, 48] width 11 height 20
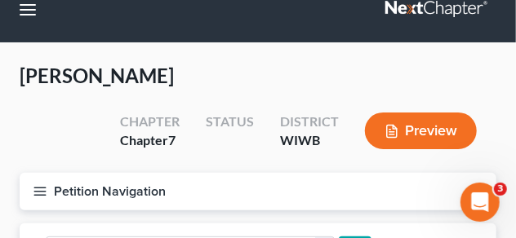
scroll to position [122, 0]
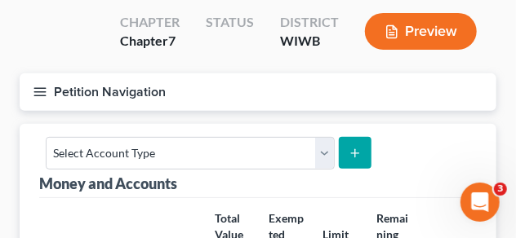
click at [42, 90] on icon "button" at bounding box center [40, 92] width 15 height 15
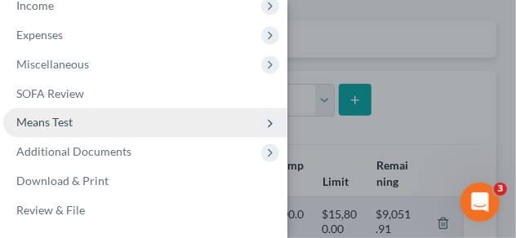
scroll to position [204, 0]
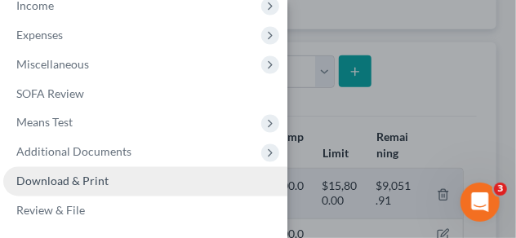
click at [93, 180] on span "Download & Print" at bounding box center [62, 182] width 92 height 14
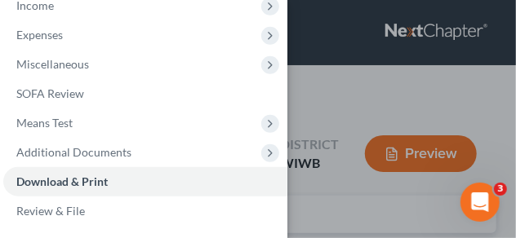
click at [341, 105] on div "Case Dashboard Payments Invoices Payments Payments Credit Report Client Profile" at bounding box center [258, 119] width 516 height 238
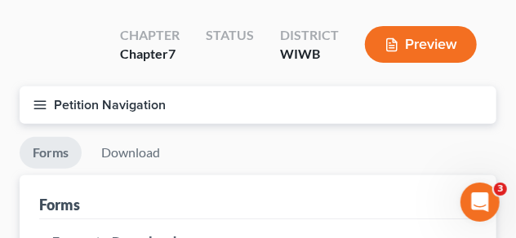
scroll to position [122, 0]
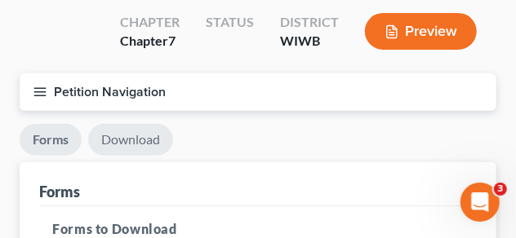
click at [143, 138] on link "Download" at bounding box center [130, 140] width 85 height 32
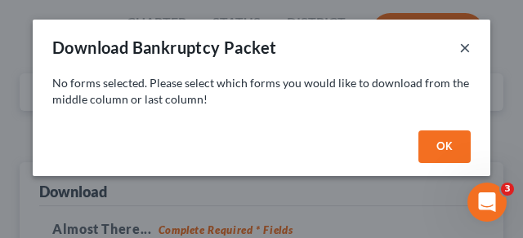
click at [466, 42] on button "×" at bounding box center [464, 48] width 11 height 20
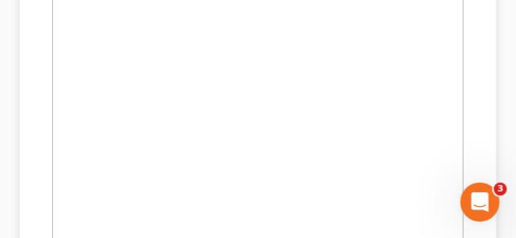
scroll to position [939, 0]
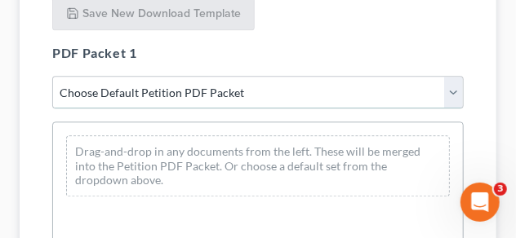
click at [451, 92] on select "Choose Default Petition PDF Packet Complete Bankruptcy Petition (all forms and …" at bounding box center [257, 92] width 411 height 33
select select "2"
click at [52, 76] on select "Choose Default Petition PDF Packet Complete Bankruptcy Petition (all forms and …" at bounding box center [257, 92] width 411 height 33
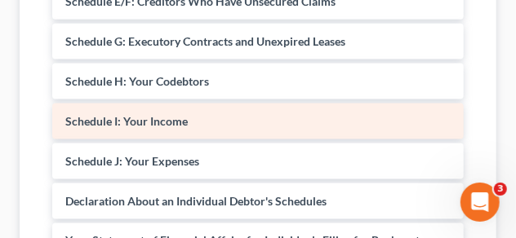
scroll to position [204, 0]
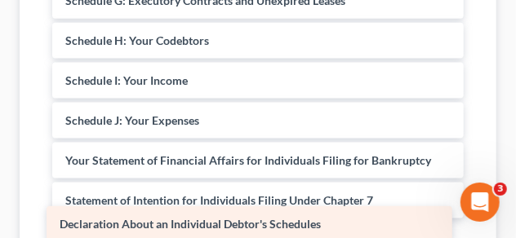
drag, startPoint x: 198, startPoint y: 159, endPoint x: 192, endPoint y: 224, distance: 64.8
click at [192, 224] on div "Declaration About an Individual Debtor's Schedules Voluntary Petition for Indiv…" at bounding box center [258, 109] width 438 height 732
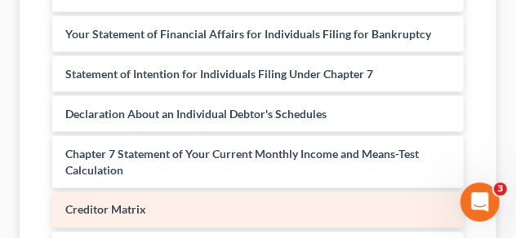
scroll to position [653, 0]
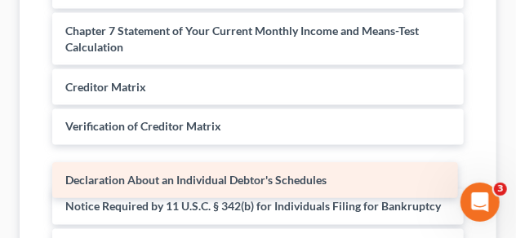
drag, startPoint x: 193, startPoint y: 23, endPoint x: 193, endPoint y: 173, distance: 150.2
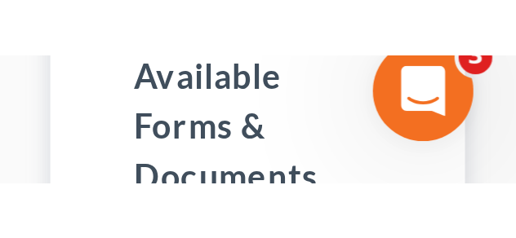
scroll to position [291, 0]
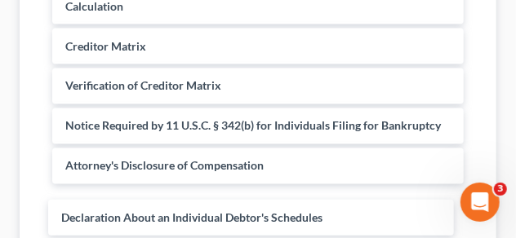
drag, startPoint x: 159, startPoint y: 121, endPoint x: 156, endPoint y: 211, distance: 90.7
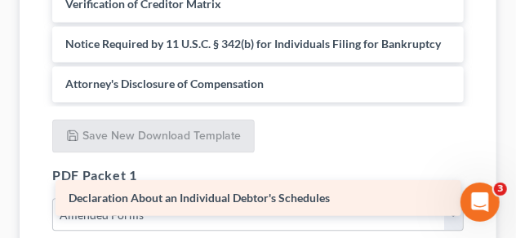
scroll to position [251, 0]
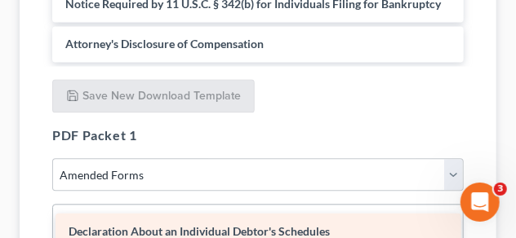
drag, startPoint x: 187, startPoint y: 83, endPoint x: 190, endPoint y: 232, distance: 148.6
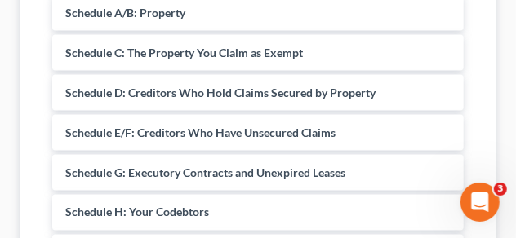
scroll to position [448, 0]
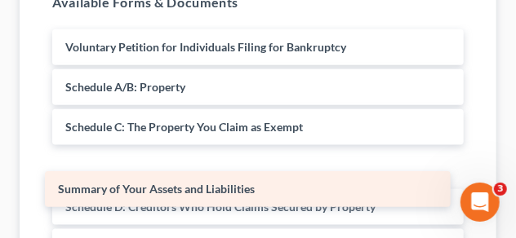
drag, startPoint x: 209, startPoint y: 86, endPoint x: 202, endPoint y: 185, distance: 99.8
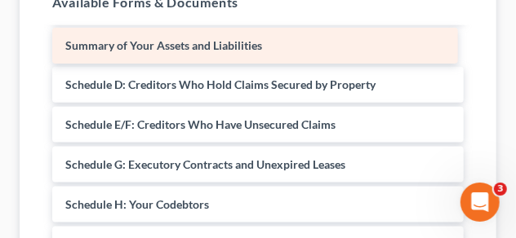
scroll to position [82, 0]
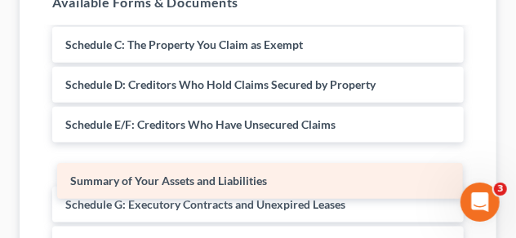
drag, startPoint x: 201, startPoint y: 37, endPoint x: 206, endPoint y: 174, distance: 137.2
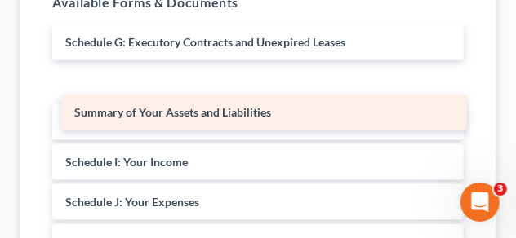
scroll to position [165, 0]
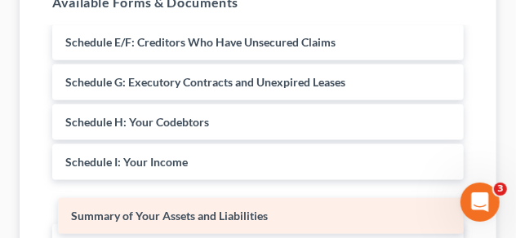
drag, startPoint x: 196, startPoint y: 41, endPoint x: 202, endPoint y: 216, distance: 174.8
click at [202, 216] on div "Summary of Your Assets and Liabilities Voluntary Petition for Individuals Filin…" at bounding box center [258, 210] width 438 height 692
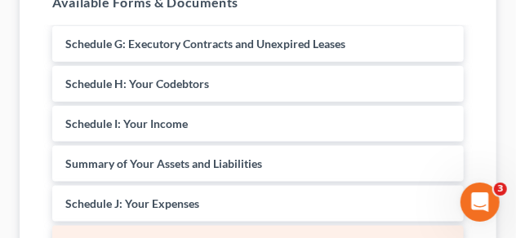
scroll to position [251, 0]
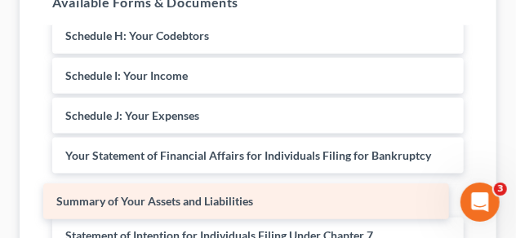
drag, startPoint x: 194, startPoint y: 116, endPoint x: 185, endPoint y: 202, distance: 87.0
click at [185, 202] on div "Summary of Your Assets and Liabilities Voluntary Petition for Individuals Filin…" at bounding box center [258, 124] width 438 height 692
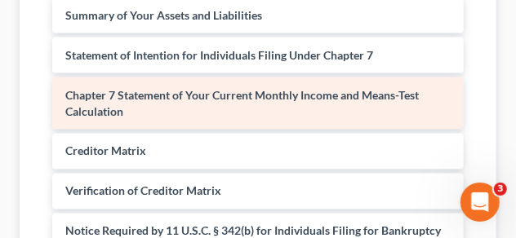
scroll to position [211, 0]
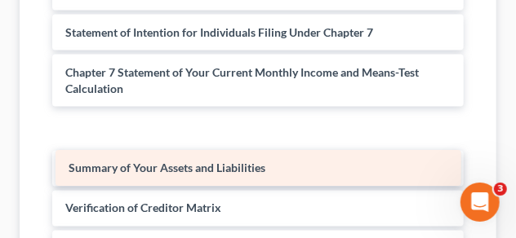
drag, startPoint x: 182, startPoint y: 28, endPoint x: 185, endPoint y: 164, distance: 136.4
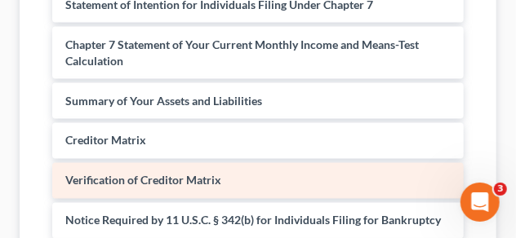
scroll to position [251, 0]
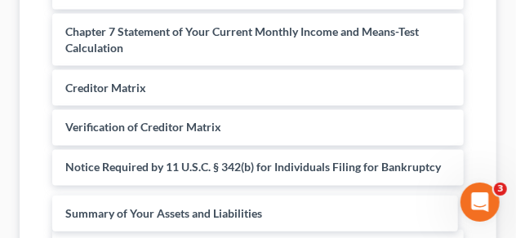
drag, startPoint x: 176, startPoint y: 86, endPoint x: 175, endPoint y: 211, distance: 124.9
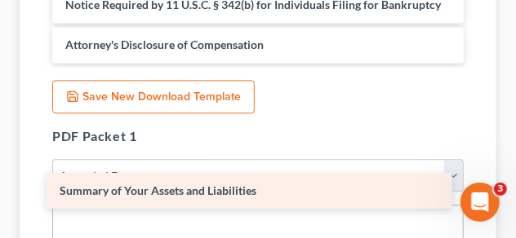
scroll to position [211, 0]
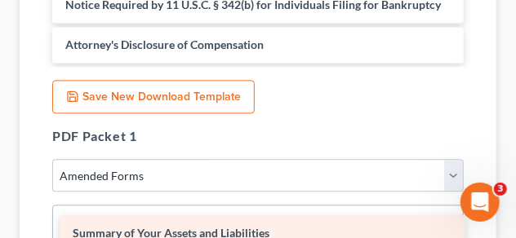
drag, startPoint x: 189, startPoint y: 41, endPoint x: 196, endPoint y: 230, distance: 189.6
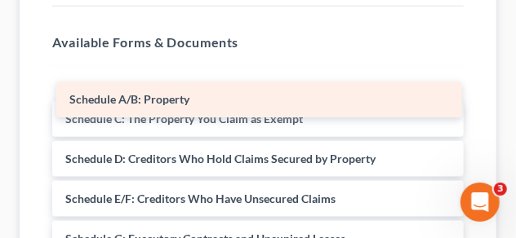
scroll to position [8, 0]
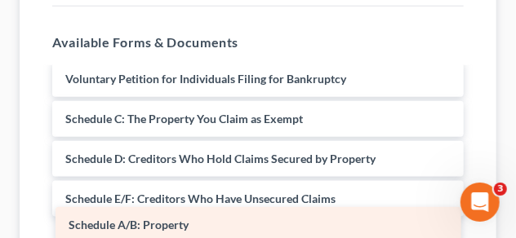
drag, startPoint x: 153, startPoint y: 78, endPoint x: 157, endPoint y: 225, distance: 147.0
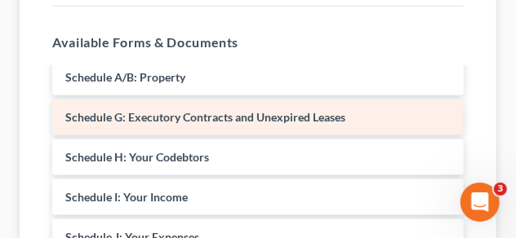
scroll to position [171, 0]
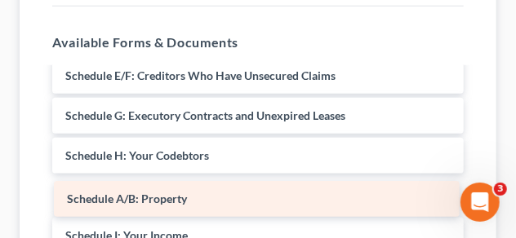
drag, startPoint x: 170, startPoint y: 72, endPoint x: 171, endPoint y: 196, distance: 124.1
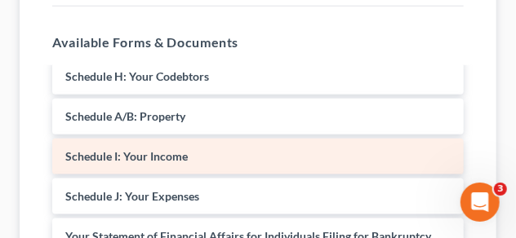
scroll to position [211, 0]
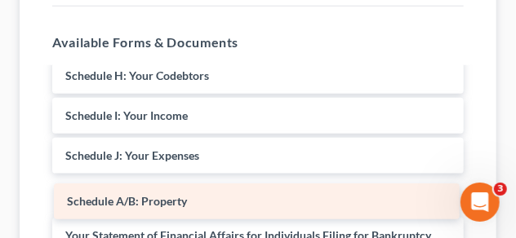
drag, startPoint x: 160, startPoint y: 109, endPoint x: 162, endPoint y: 196, distance: 86.6
click at [162, 196] on div "Schedule A/B: Property Voluntary Petition for Individuals Filing for Bankruptcy…" at bounding box center [258, 184] width 438 height 652
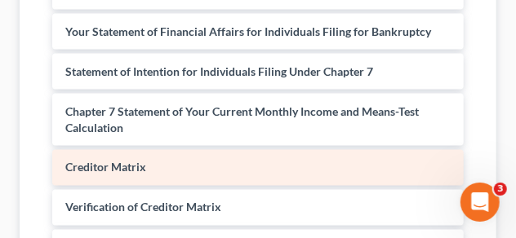
scroll to position [130, 0]
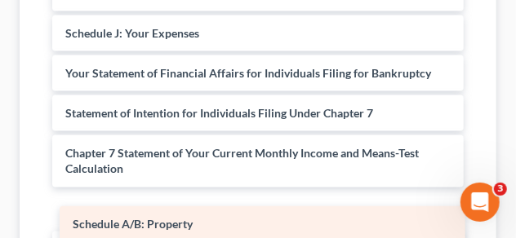
drag, startPoint x: 153, startPoint y: 68, endPoint x: 158, endPoint y: 215, distance: 147.0
click at [158, 215] on div "Schedule A/B: Property Voluntary Petition for Individuals Filing for Bankruptcy…" at bounding box center [258, 61] width 438 height 652
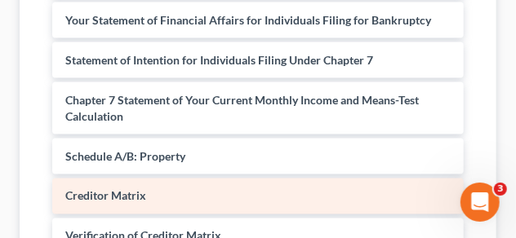
scroll to position [0, 0]
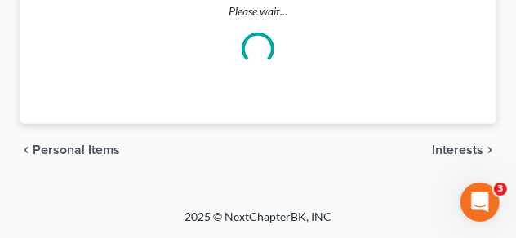
scroll to position [204, 0]
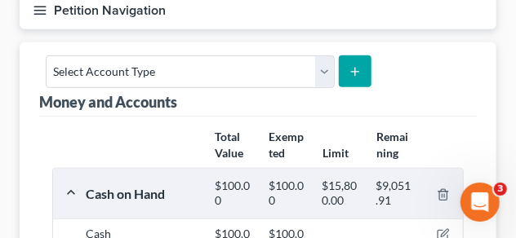
click at [44, 15] on icon "button" at bounding box center [40, 10] width 15 height 15
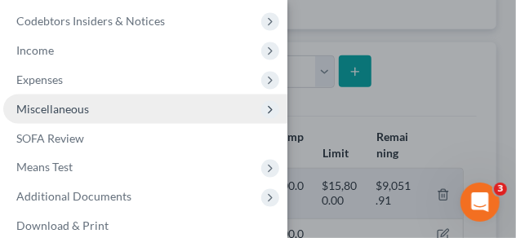
scroll to position [669, 0]
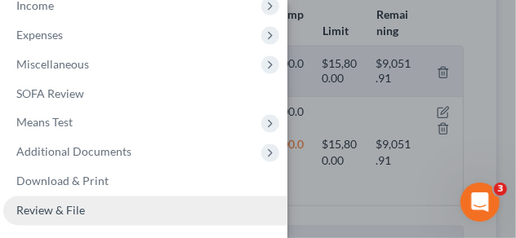
click at [42, 208] on span "Review & File" at bounding box center [50, 211] width 69 height 14
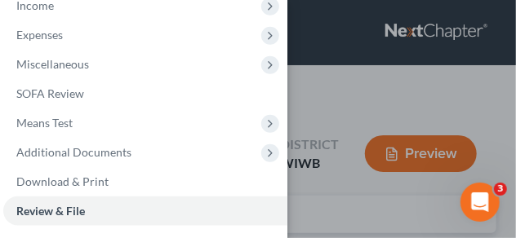
click at [308, 82] on div "Case Dashboard Payments Invoices Payments Payments Credit Report Client Profile" at bounding box center [258, 119] width 516 height 238
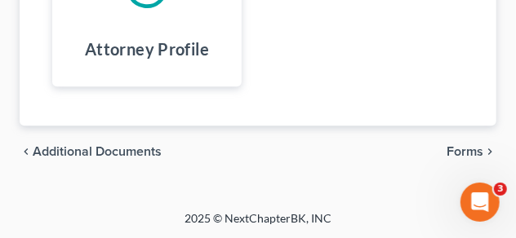
click at [478, 149] on span "Forms" at bounding box center [465, 151] width 37 height 13
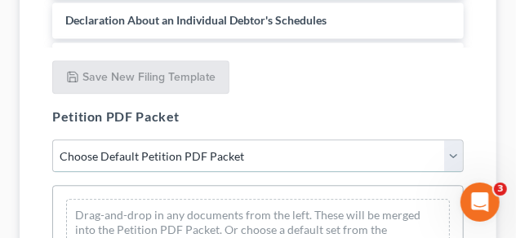
click at [193, 152] on select "Choose Default Petition PDF Packet Emergency Filing (Voluntary Petition and Cre…" at bounding box center [257, 156] width 411 height 33
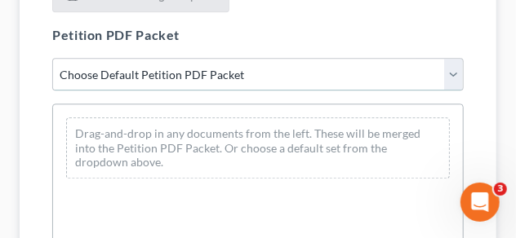
click at [449, 76] on select "Choose Default Petition PDF Packet Emergency Filing (Voluntary Petition and Cre…" at bounding box center [257, 74] width 411 height 33
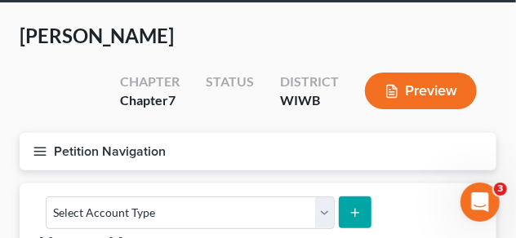
scroll to position [122, 0]
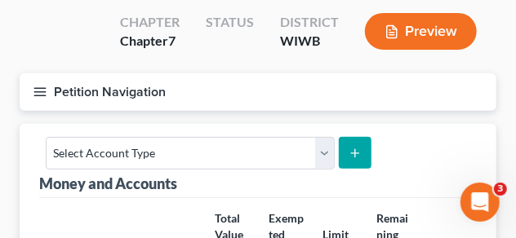
click at [33, 94] on icon "button" at bounding box center [40, 92] width 15 height 15
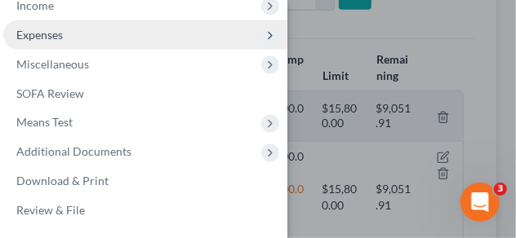
scroll to position [286, 0]
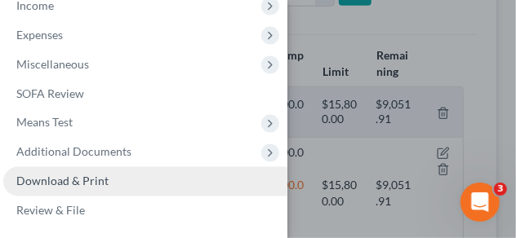
click at [92, 184] on span "Download & Print" at bounding box center [62, 182] width 92 height 14
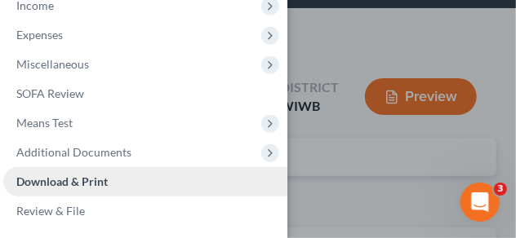
scroll to position [16, 0]
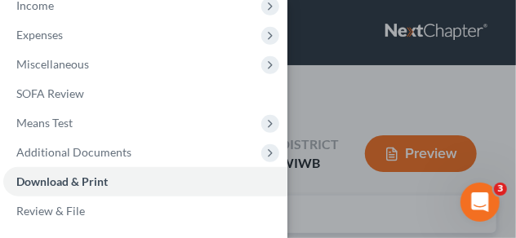
click at [342, 91] on div "Case Dashboard Payments Invoices Payments Payments Credit Report Client Profile" at bounding box center [258, 119] width 516 height 238
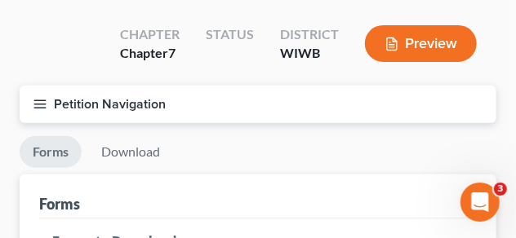
scroll to position [163, 0]
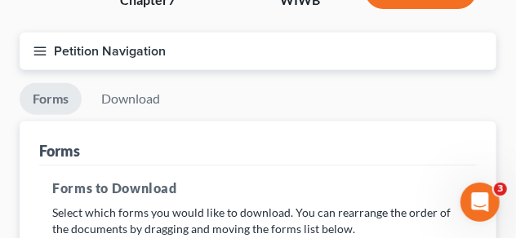
click at [34, 47] on icon "button" at bounding box center [40, 51] width 15 height 15
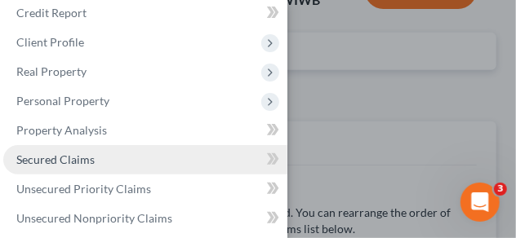
scroll to position [0, 0]
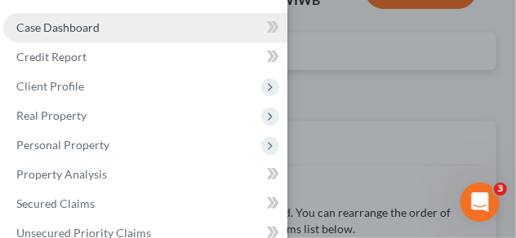
click at [91, 24] on span "Case Dashboard" at bounding box center [57, 27] width 83 height 14
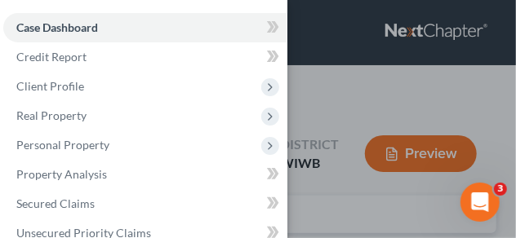
click at [378, 88] on div "Case Dashboard Payments Invoices Payments Payments Credit Report Client Profile" at bounding box center [258, 119] width 516 height 238
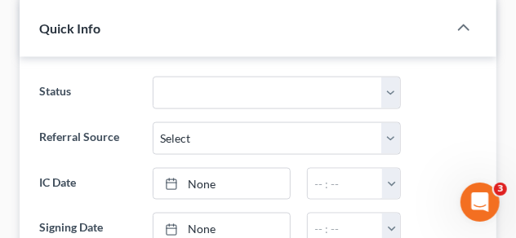
scroll to position [572, 0]
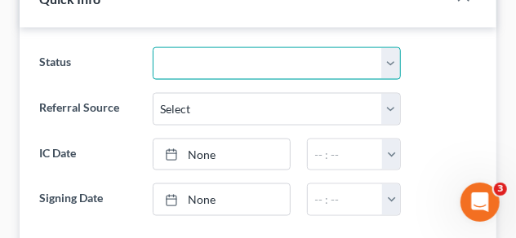
click at [389, 59] on select "Discharged Discharged & Reported Discharge Litigation Dismissal Notice Dismisse…" at bounding box center [277, 63] width 248 height 33
select select "6"
click at [153, 47] on select "Discharged Discharged & Reported Discharge Litigation Dismissal Notice Dismisse…" at bounding box center [277, 63] width 248 height 33
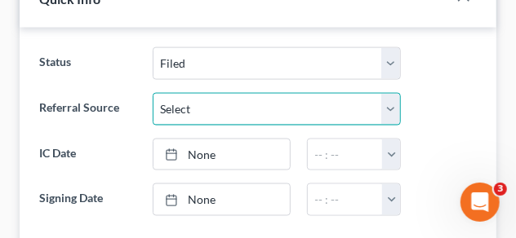
click at [249, 110] on select "Select Word Of Mouth Previous Clients Direct Mail Website Google Search Modern …" at bounding box center [277, 109] width 248 height 33
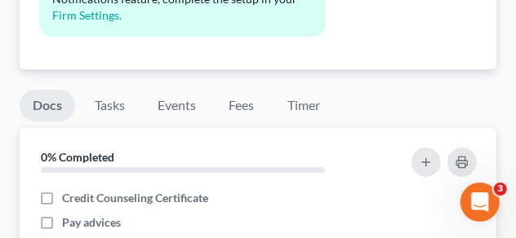
scroll to position [1429, 0]
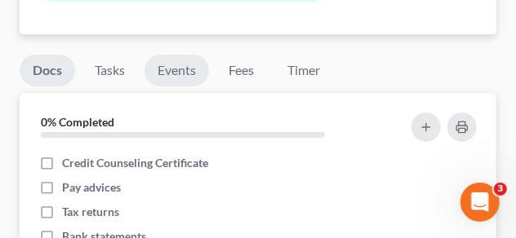
click at [187, 68] on link "Events" at bounding box center [177, 71] width 64 height 32
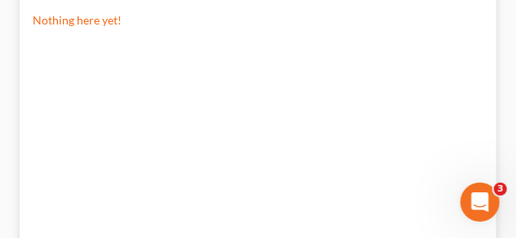
scroll to position [1388, 0]
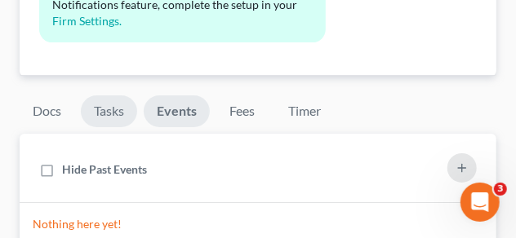
click at [116, 110] on link "Tasks" at bounding box center [109, 112] width 56 height 32
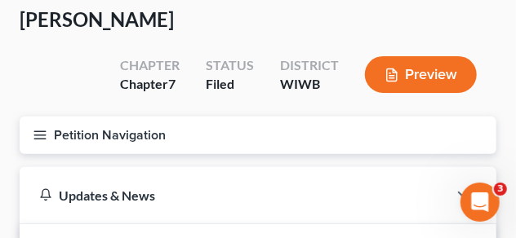
scroll to position [0, 0]
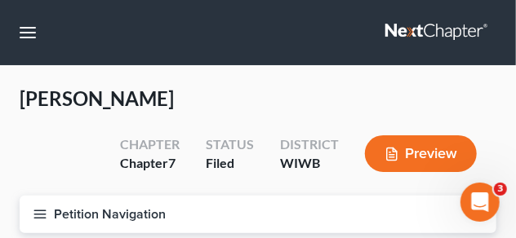
click at [39, 215] on line "button" at bounding box center [39, 215] width 11 height 0
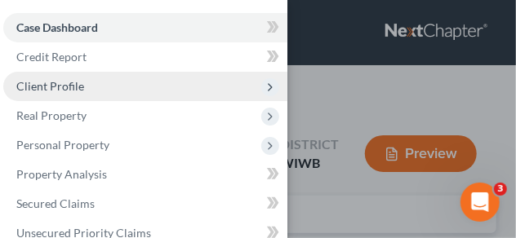
click at [69, 83] on span "Client Profile" at bounding box center [50, 86] width 68 height 14
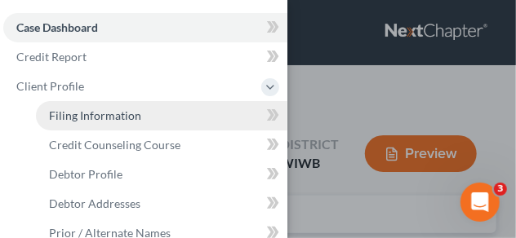
click at [144, 107] on link "Filing Information" at bounding box center [161, 115] width 251 height 29
select select "1"
select select "0"
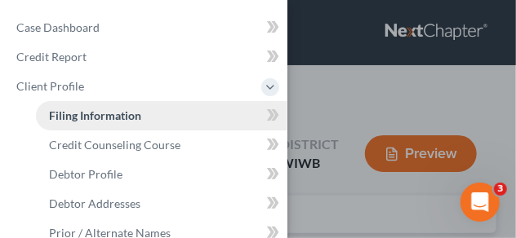
click at [136, 115] on span "Filing Information" at bounding box center [95, 116] width 92 height 14
click at [355, 101] on div "Case Dashboard Payments Invoices Payments Payments Credit Report Client Profile" at bounding box center [258, 119] width 516 height 238
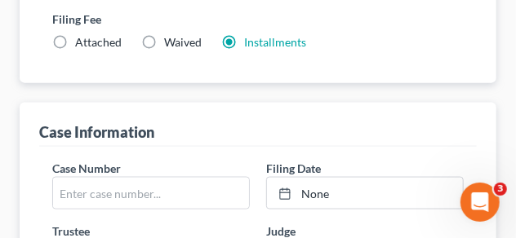
scroll to position [572, 0]
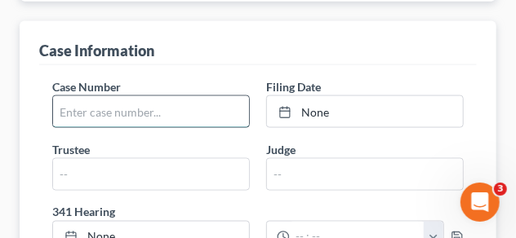
click at [148, 111] on input "text" at bounding box center [151, 111] width 196 height 31
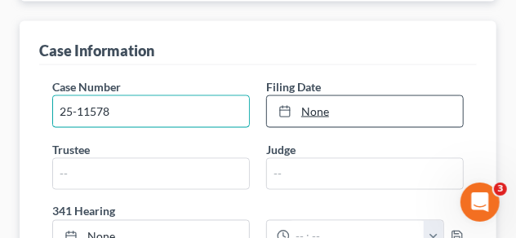
type input "25-11578"
click at [296, 111] on div at bounding box center [289, 112] width 23 height 14
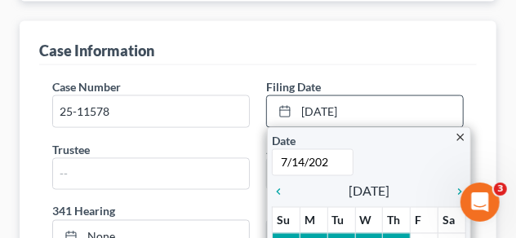
type input "[DATE]"
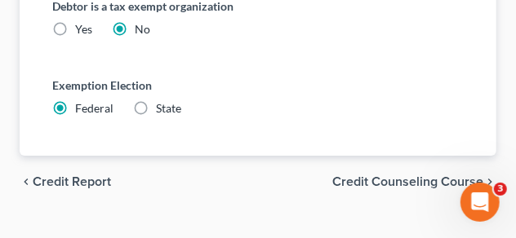
scroll to position [1377, 0]
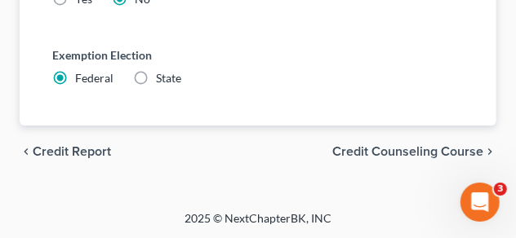
click at [279, 163] on div "chevron_left Credit Report Credit Counseling Course chevron_right" at bounding box center [258, 152] width 477 height 52
click at [355, 153] on span "Credit Counseling Course" at bounding box center [407, 151] width 151 height 13
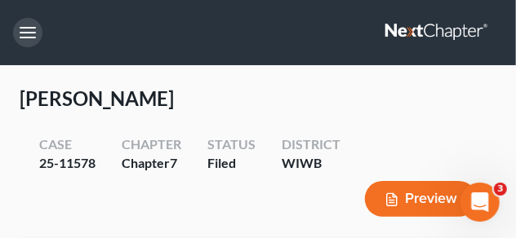
click at [24, 30] on button "button" at bounding box center [27, 32] width 29 height 29
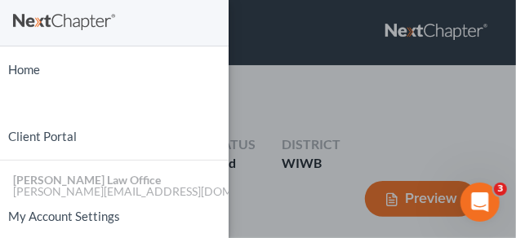
click at [290, 100] on div "Home New Case Client Portal [PERSON_NAME] Law Office [PERSON_NAME][EMAIL_ADDRES…" at bounding box center [258, 119] width 516 height 238
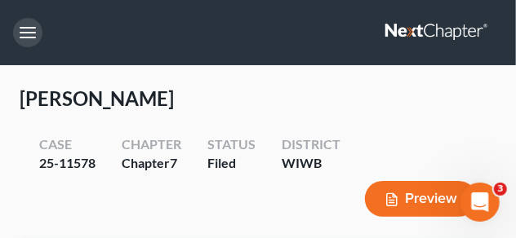
click at [24, 35] on button "button" at bounding box center [27, 32] width 29 height 29
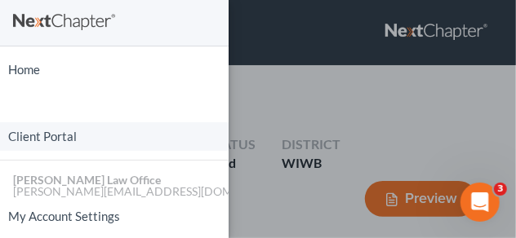
click at [48, 141] on link "Client Portal" at bounding box center [114, 136] width 229 height 29
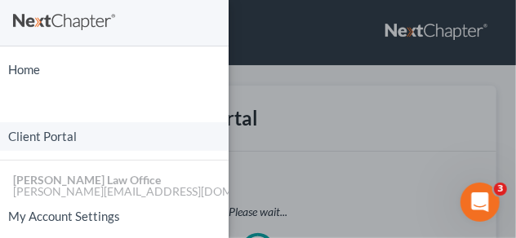
click at [53, 135] on link "Client Portal" at bounding box center [114, 136] width 229 height 29
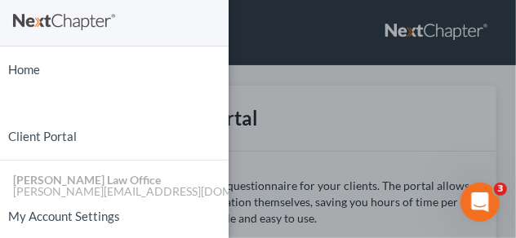
click at [362, 122] on div "Home New Case Client Portal [PERSON_NAME] Law Office [PERSON_NAME][EMAIL_ADDRES…" at bounding box center [258, 119] width 516 height 238
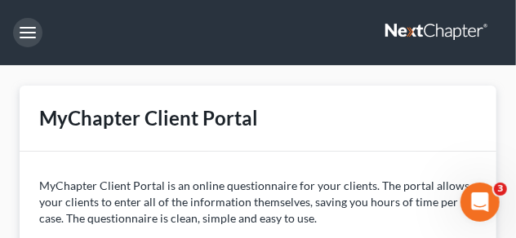
click at [36, 30] on button "button" at bounding box center [27, 32] width 29 height 29
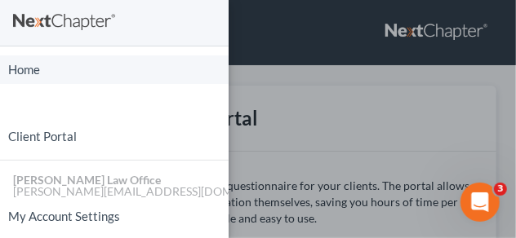
click at [24, 73] on link "Home" at bounding box center [114, 70] width 229 height 29
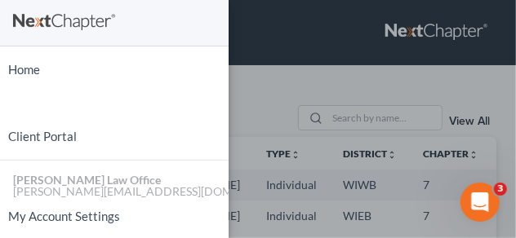
click at [273, 76] on div "Home New Case Client Portal [PERSON_NAME] Law Office [PERSON_NAME][EMAIL_ADDRES…" at bounding box center [258, 119] width 516 height 238
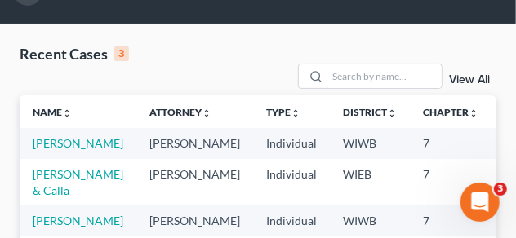
scroll to position [82, 0]
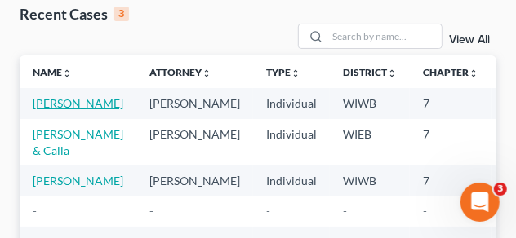
click at [54, 105] on link "[PERSON_NAME]" at bounding box center [78, 103] width 91 height 14
select select "6"
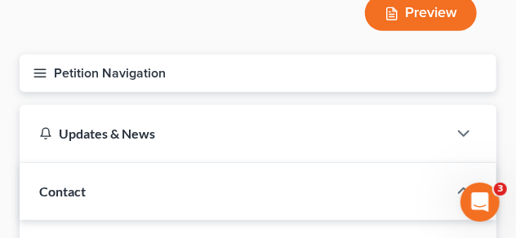
scroll to position [245, 0]
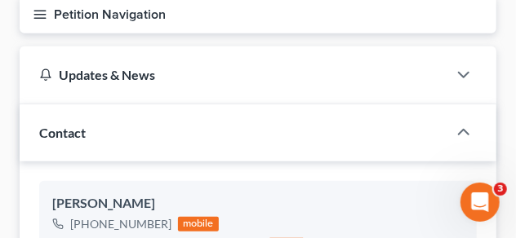
click at [38, 19] on line "button" at bounding box center [39, 19] width 11 height 0
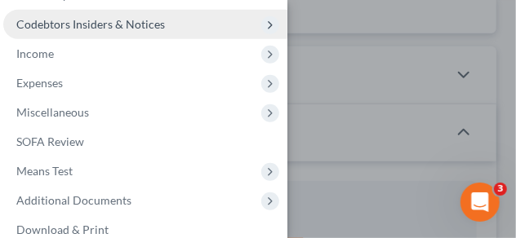
scroll to position [375, 0]
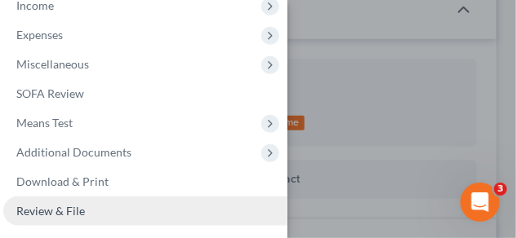
click at [78, 212] on span "Review & File" at bounding box center [50, 211] width 69 height 14
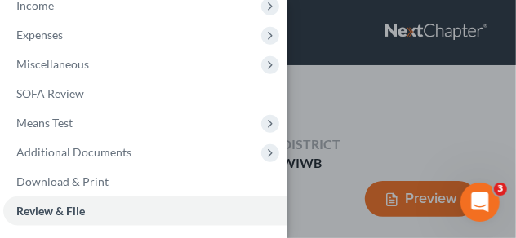
click at [382, 92] on div "Case Dashboard Payments Invoices Payments Payments Credit Report Client Profile" at bounding box center [258, 119] width 516 height 238
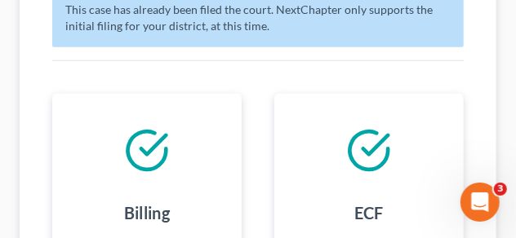
scroll to position [347, 0]
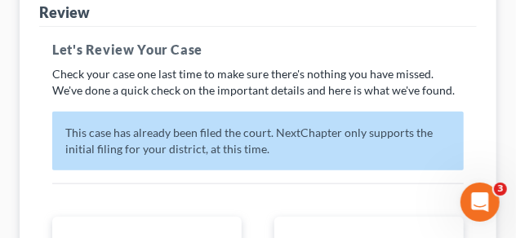
select select "6"
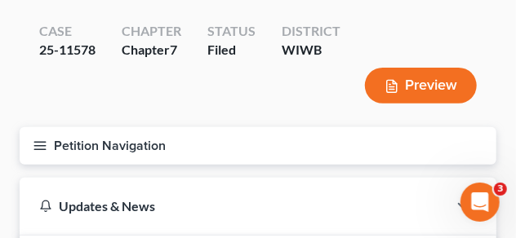
scroll to position [163, 0]
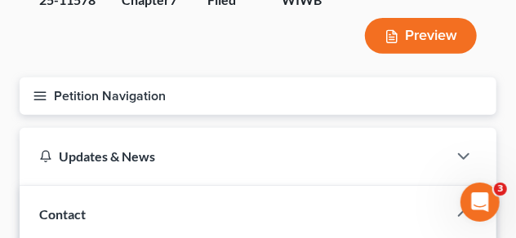
click at [38, 97] on icon "button" at bounding box center [40, 96] width 15 height 15
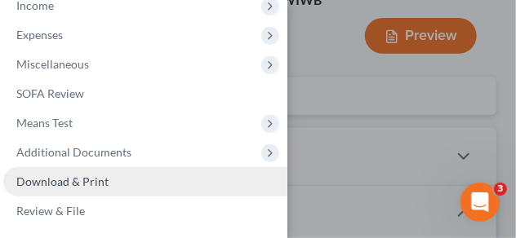
click at [75, 176] on span "Download & Print" at bounding box center [62, 182] width 92 height 14
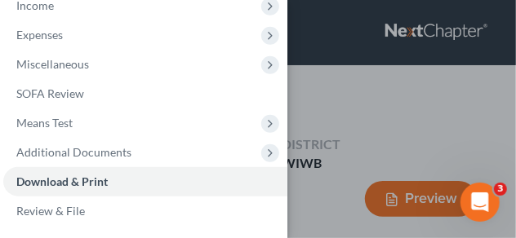
click at [376, 135] on div "Case Dashboard Payments Invoices Payments Payments Credit Report Client Profile" at bounding box center [258, 119] width 516 height 238
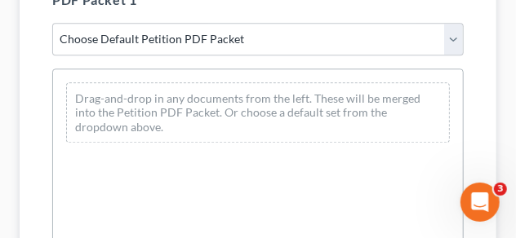
scroll to position [997, 0]
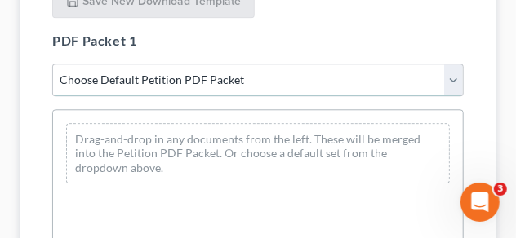
click at [296, 86] on select "Choose Default Petition PDF Packet Complete Bankruptcy Petition (all forms and …" at bounding box center [257, 80] width 411 height 33
select select "2"
click at [52, 64] on select "Choose Default Petition PDF Packet Complete Bankruptcy Petition (all forms and …" at bounding box center [257, 80] width 411 height 33
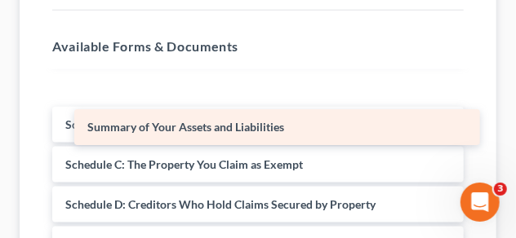
scroll to position [7, 0]
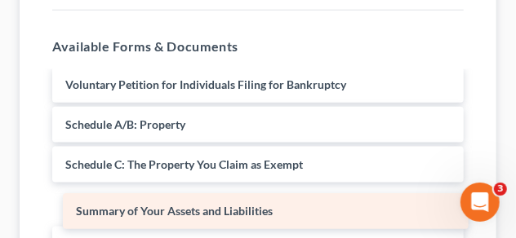
drag, startPoint x: 149, startPoint y: 81, endPoint x: 159, endPoint y: 208, distance: 127.8
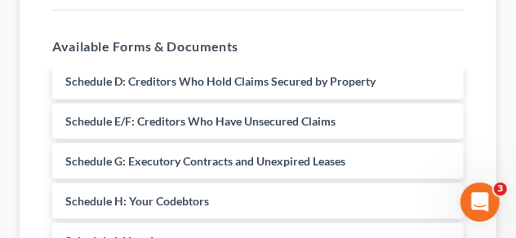
scroll to position [129, 0]
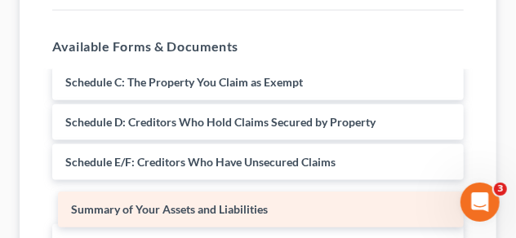
drag, startPoint x: 165, startPoint y: 76, endPoint x: 171, endPoint y: 204, distance: 128.3
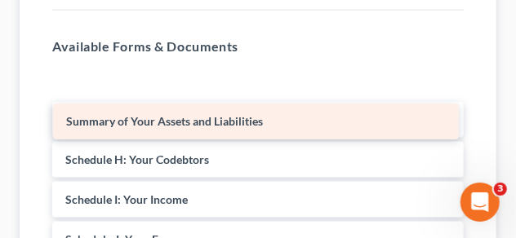
scroll to position [171, 0]
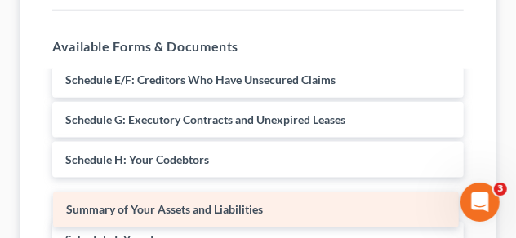
drag, startPoint x: 159, startPoint y: 79, endPoint x: 160, endPoint y: 207, distance: 128.2
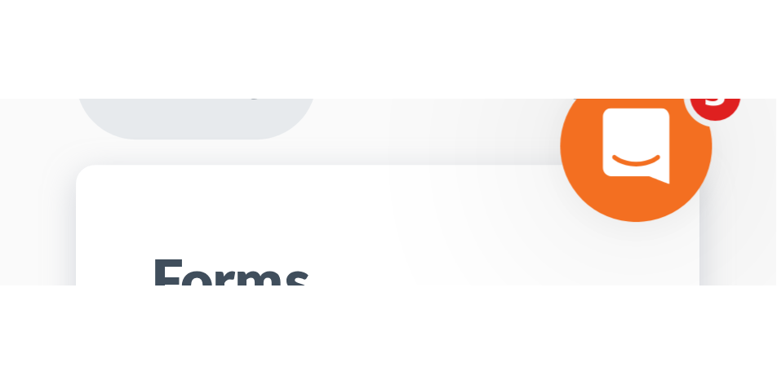
scroll to position [220, 0]
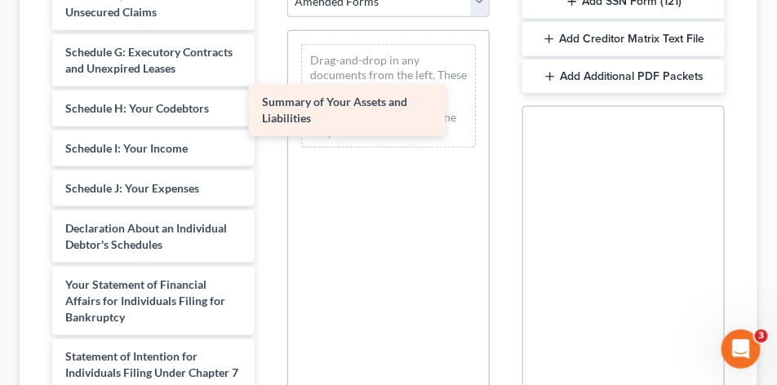
drag, startPoint x: 171, startPoint y: 150, endPoint x: 368, endPoint y: 105, distance: 202.0
click at [268, 105] on div "Summary of Your Assets and Liabilities Voluntary Petition for Individuals Filin…" at bounding box center [153, 221] width 229 height 905
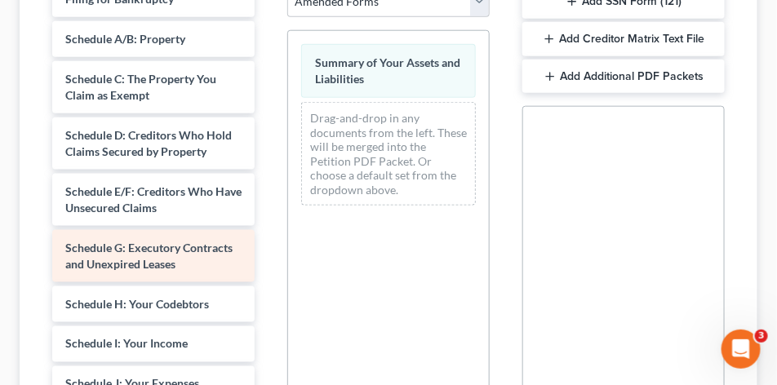
scroll to position [0, 0]
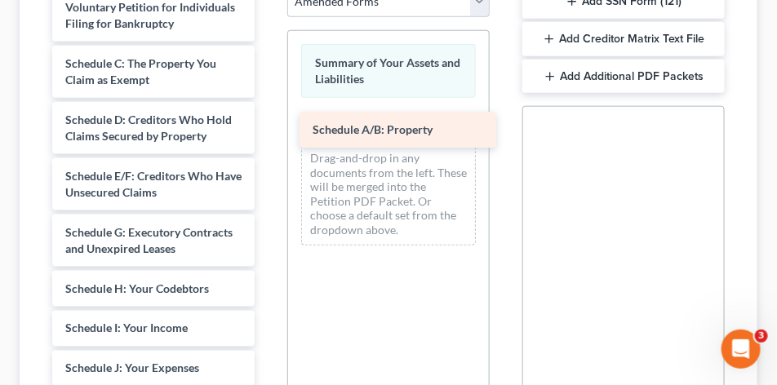
drag, startPoint x: 140, startPoint y: 60, endPoint x: 388, endPoint y: 127, distance: 256.3
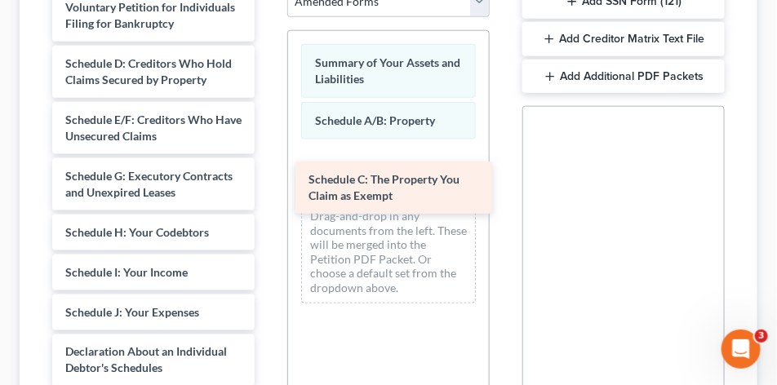
drag, startPoint x: 145, startPoint y: 71, endPoint x: 387, endPoint y: 188, distance: 269.1
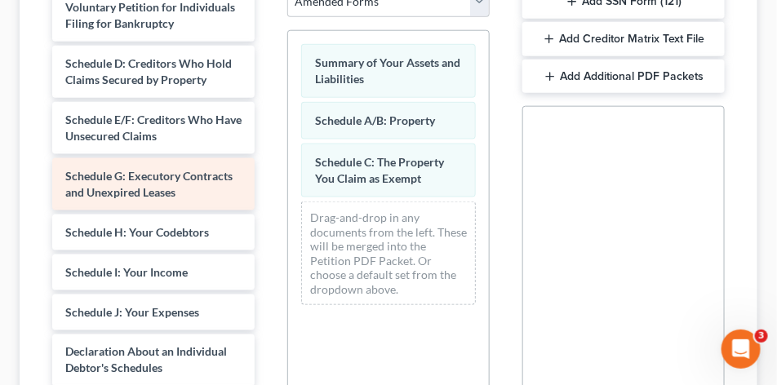
scroll to position [82, 0]
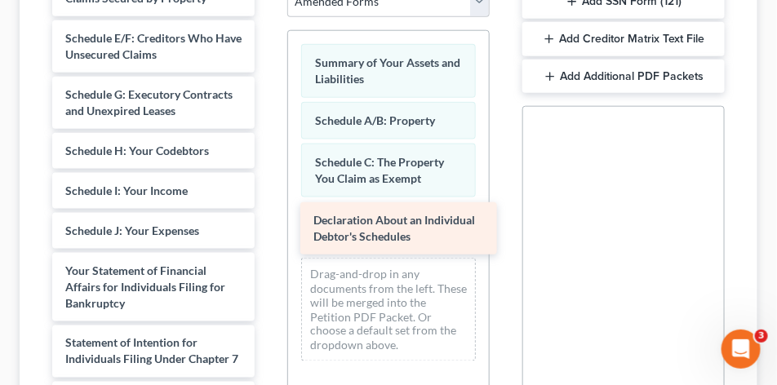
drag, startPoint x: 140, startPoint y: 270, endPoint x: 388, endPoint y: 220, distance: 253.1
click at [268, 220] on div "Declaration About an Individual Debtor's Schedules Voluntary Petition for Indiv…" at bounding box center [153, 284] width 229 height 752
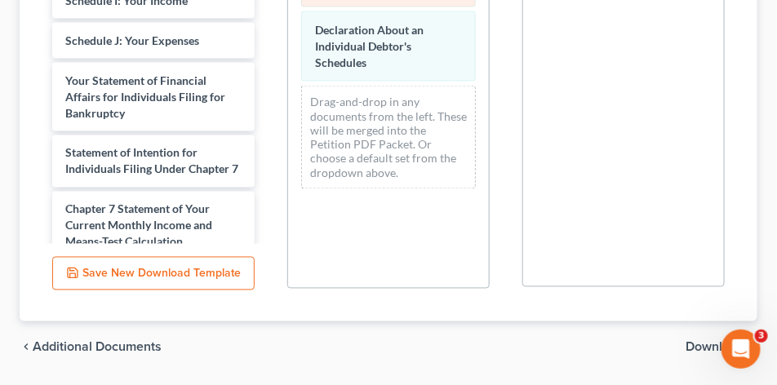
scroll to position [689, 0]
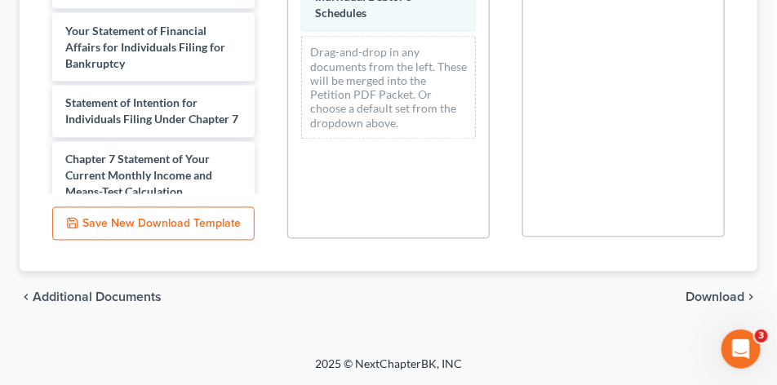
click at [522, 238] on span "Download" at bounding box center [715, 297] width 59 height 13
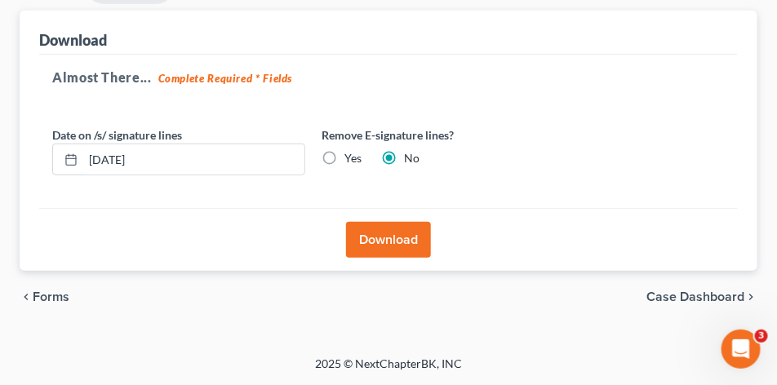
scroll to position [234, 0]
click at [393, 238] on button "Download" at bounding box center [388, 241] width 85 height 36
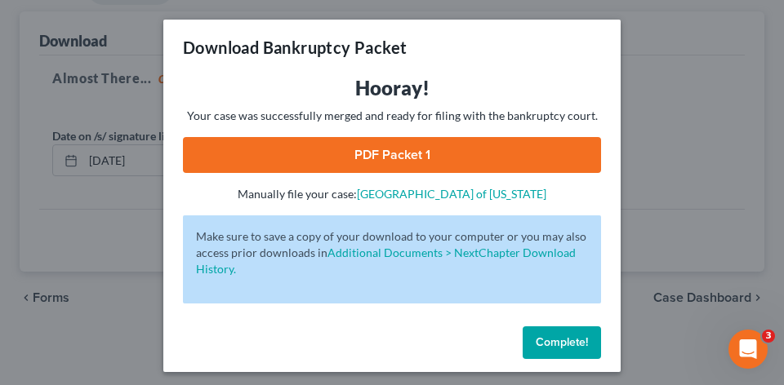
click at [395, 149] on link "PDF Packet 1" at bounding box center [392, 155] width 418 height 36
click at [431, 238] on div "Complete!" at bounding box center [391, 346] width 457 height 52
click at [105, 215] on div "Download Bankruptcy Packet Hooray! Your case was successfully merged and ready …" at bounding box center [392, 192] width 784 height 385
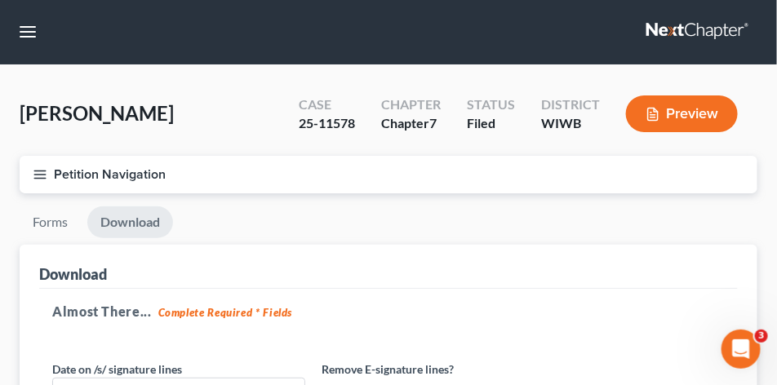
scroll to position [0, 0]
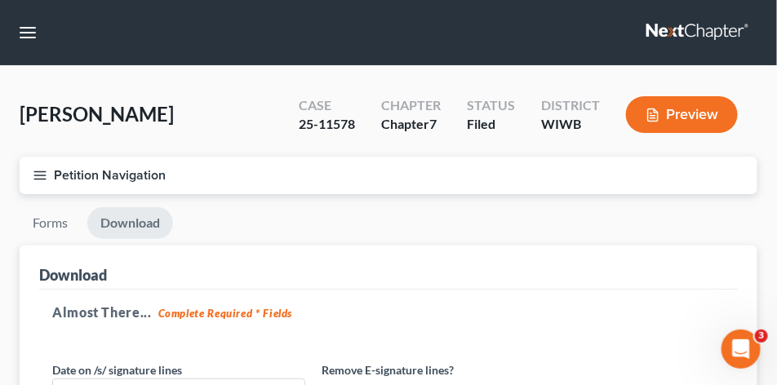
click at [42, 176] on icon "button" at bounding box center [40, 175] width 15 height 15
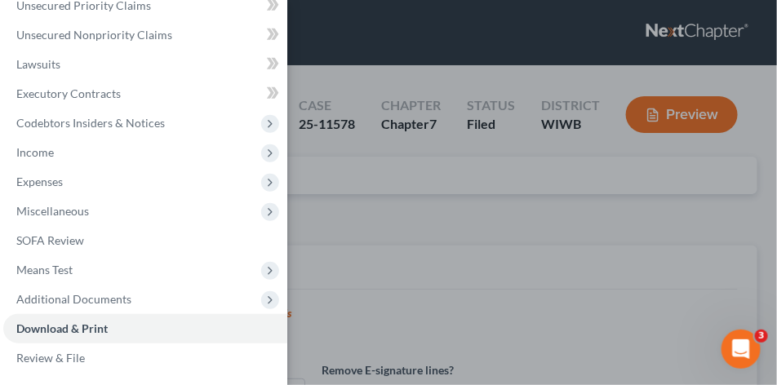
click at [419, 207] on div "Case Dashboard Payments Invoices Payments Payments Credit Report Client Profile" at bounding box center [388, 192] width 777 height 385
